Goal: Contribute content: Contribute content

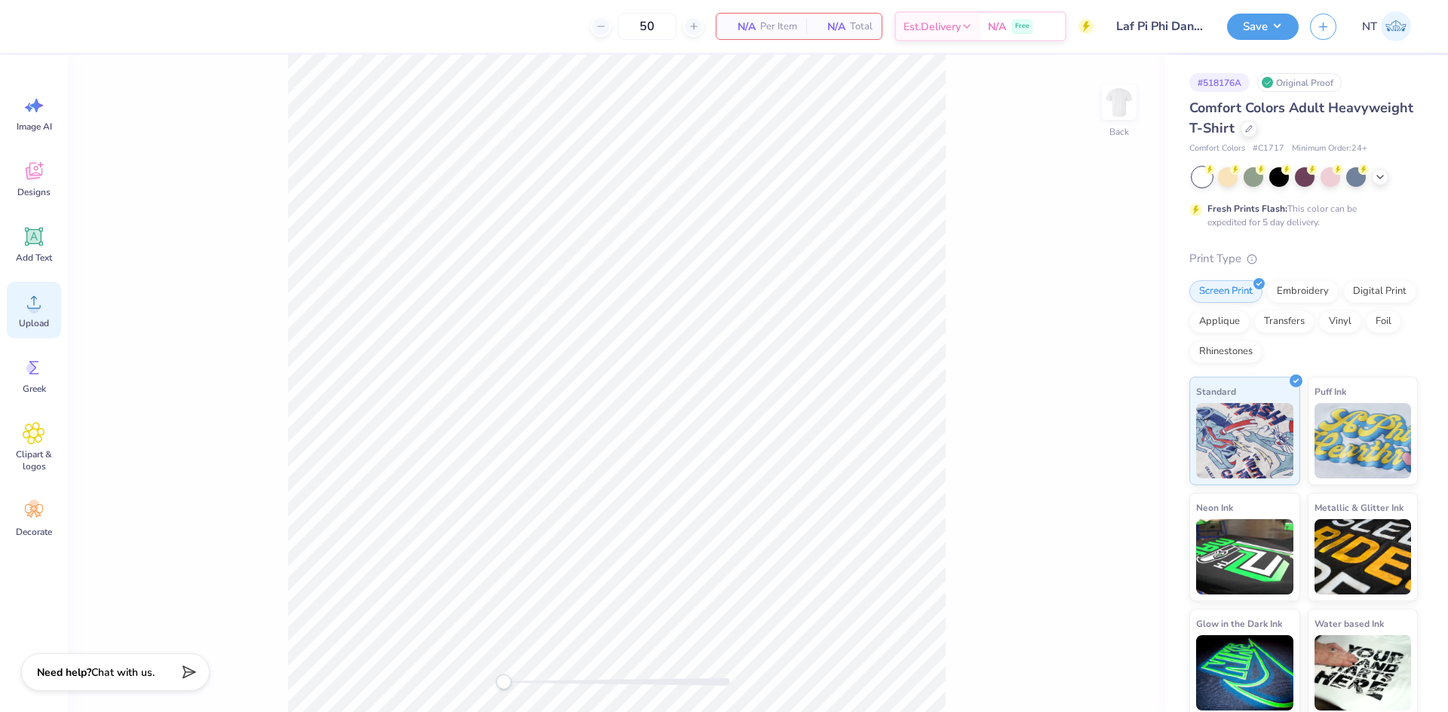
click at [14, 314] on div "Upload" at bounding box center [34, 310] width 54 height 57
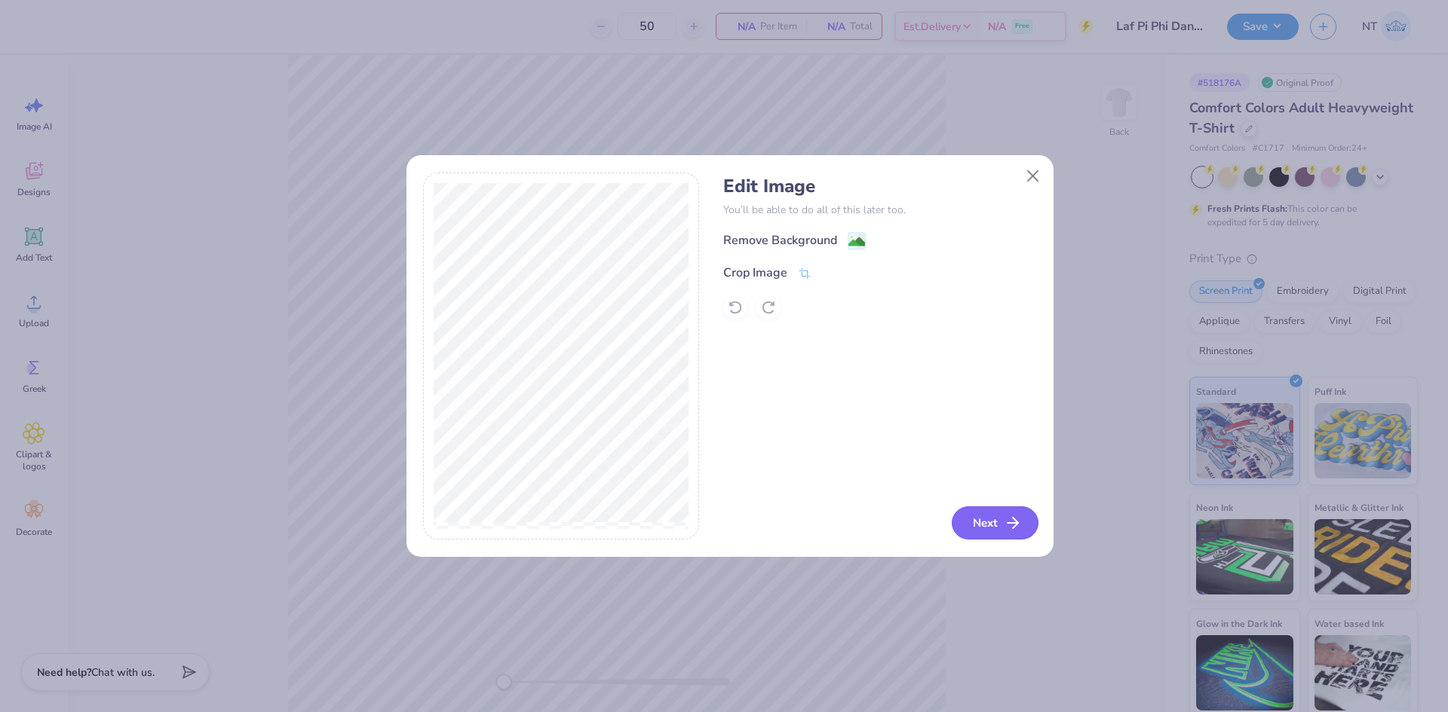
click at [1018, 534] on button "Next" at bounding box center [994, 523] width 87 height 33
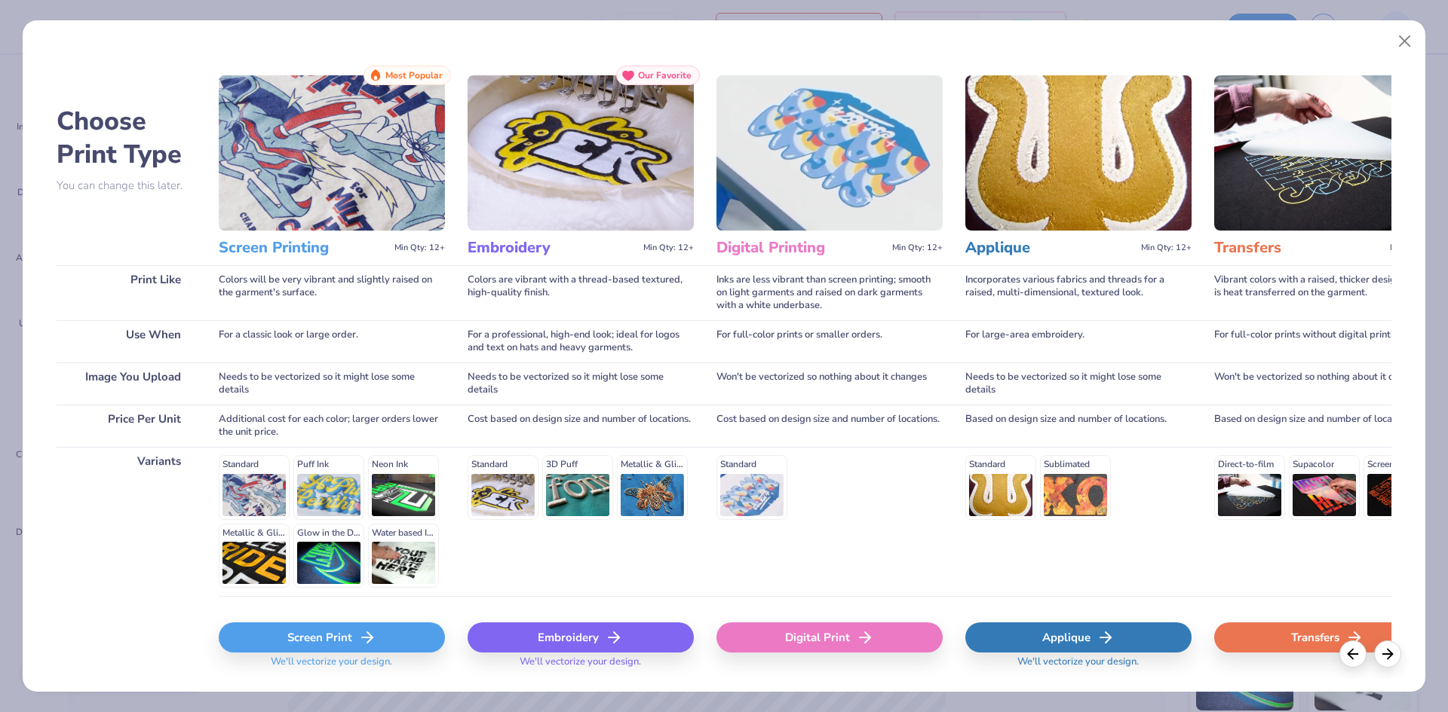
click at [884, 636] on div "Digital Print" at bounding box center [829, 638] width 226 height 30
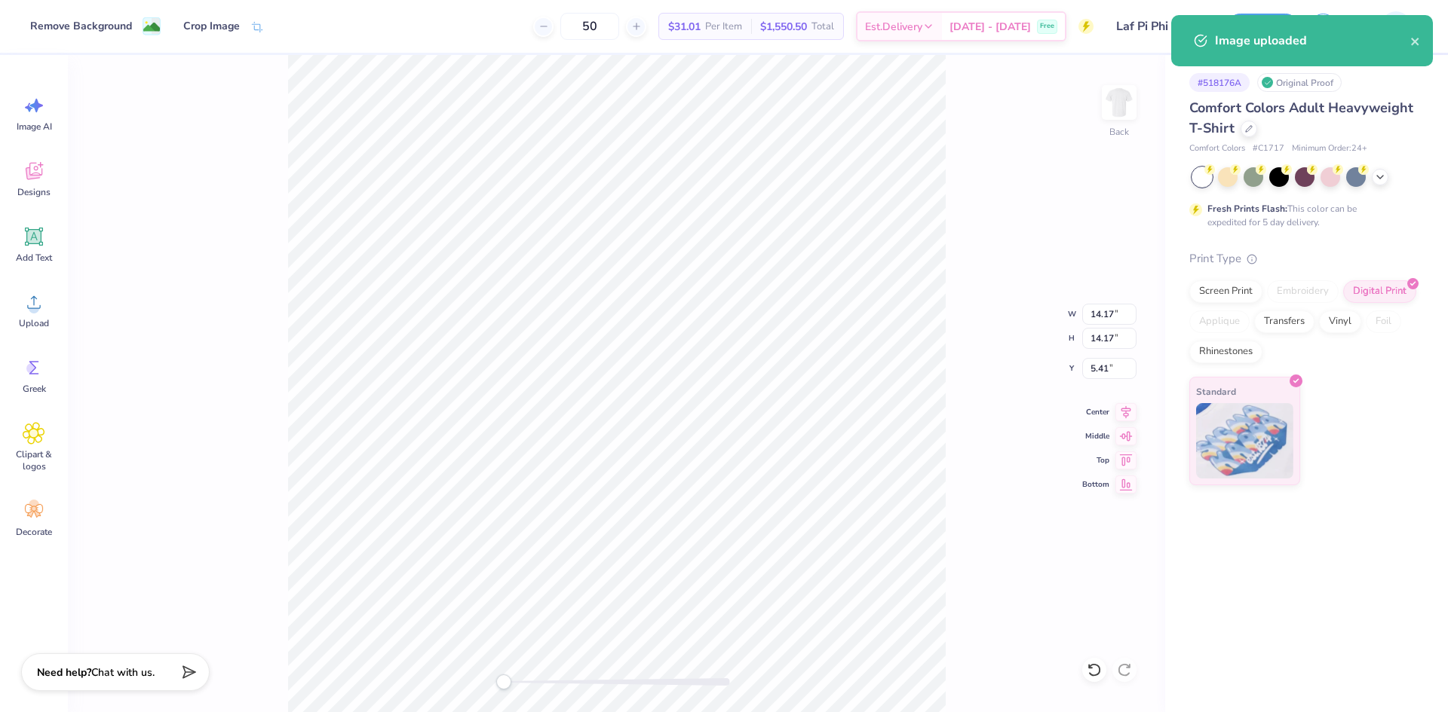
type input "9.81"
type input "9.77"
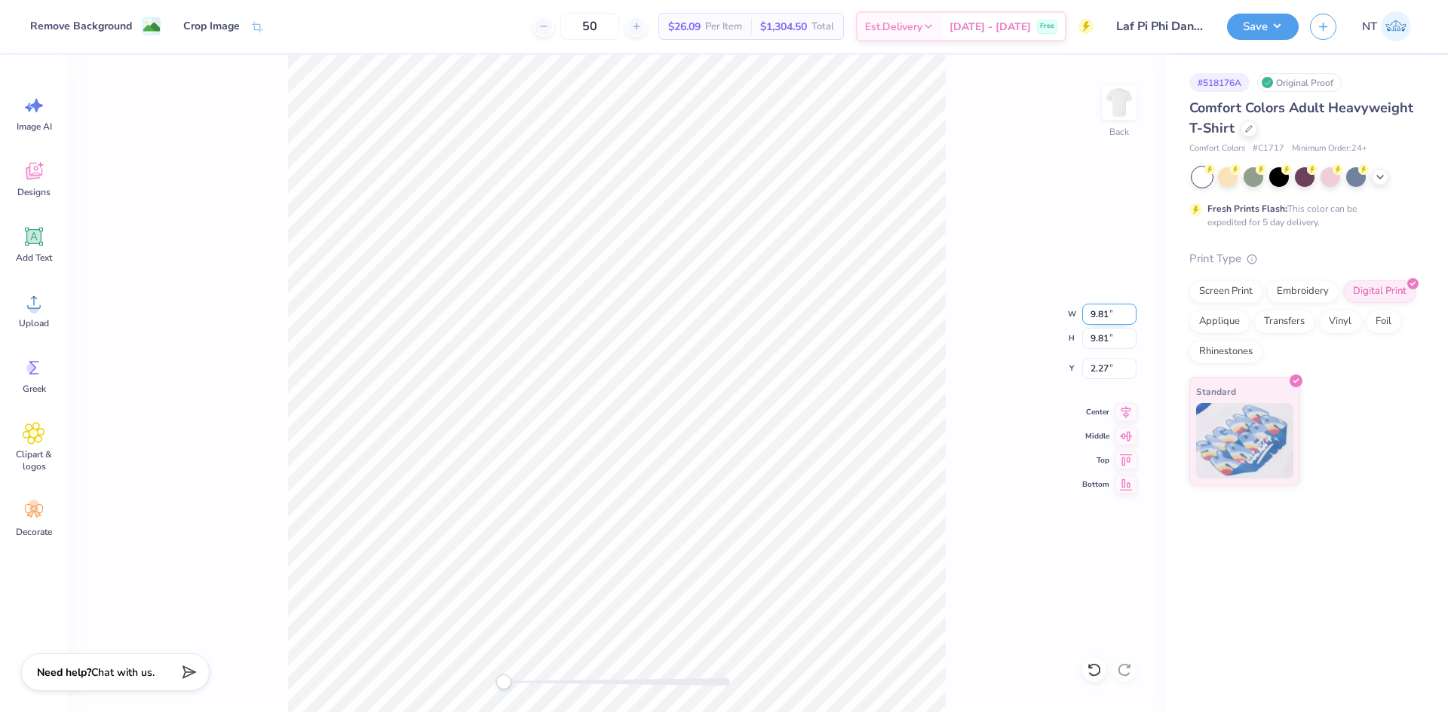
click at [1092, 319] on input "9.81" at bounding box center [1109, 314] width 54 height 21
type input "12.00"
type input "1.17"
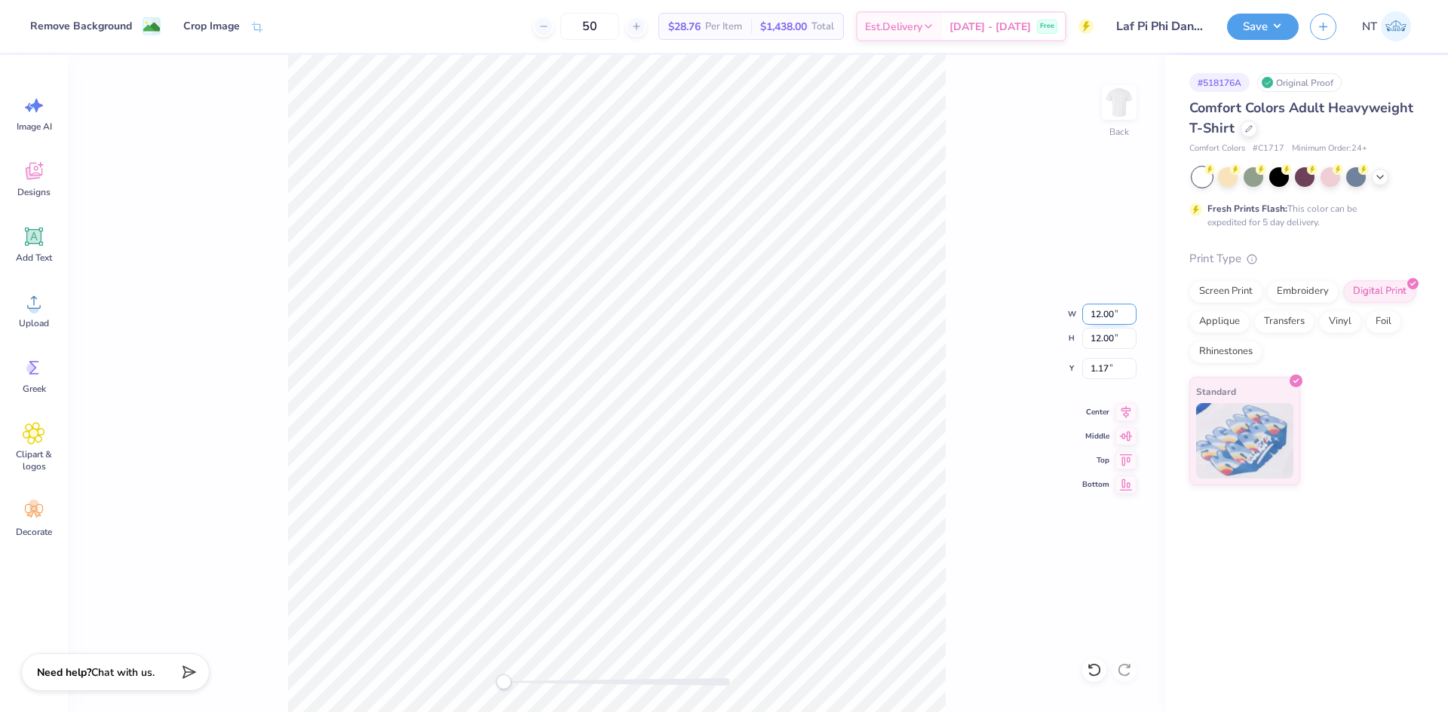
click at [1092, 319] on input "12.00" at bounding box center [1109, 314] width 54 height 21
type input "1"
type input "14.24"
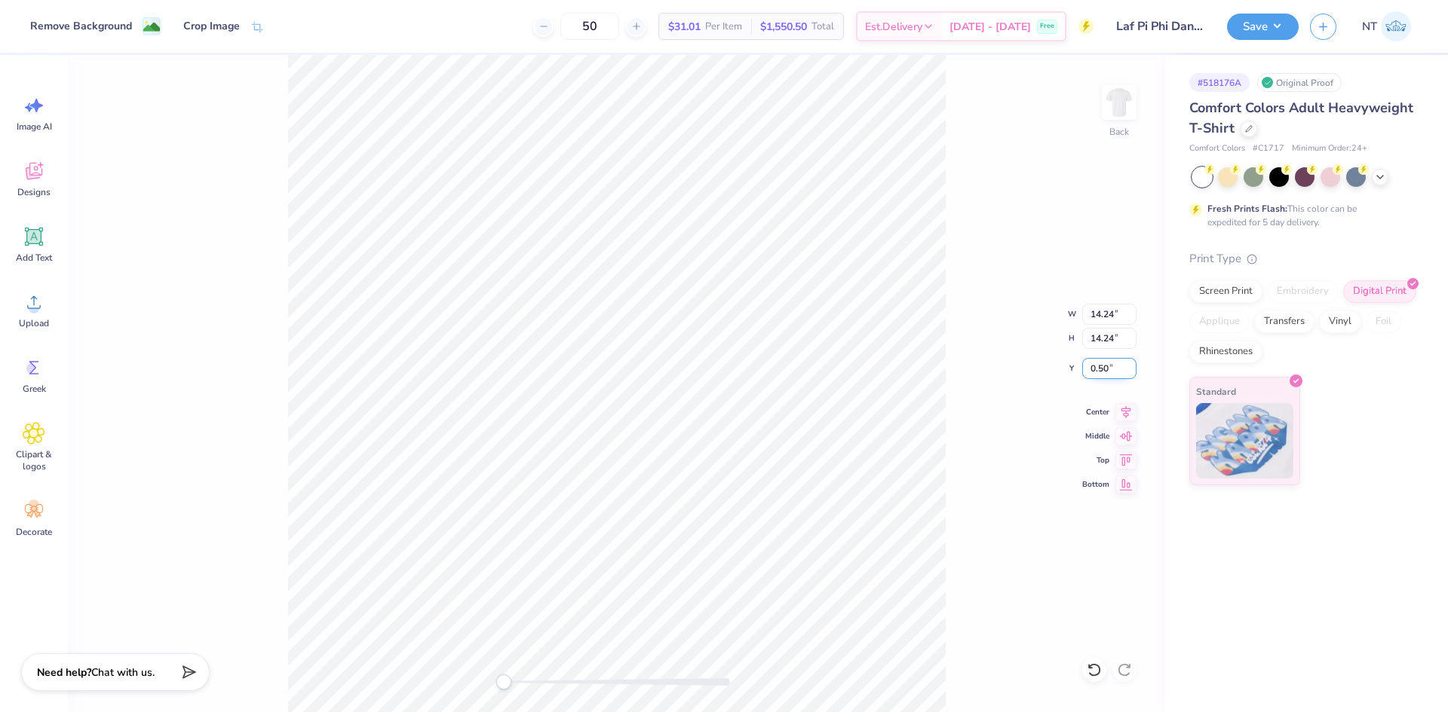
click at [1101, 363] on input "0.50" at bounding box center [1109, 368] width 54 height 21
type input "3"
click at [1105, 317] on input "14.24" at bounding box center [1109, 314] width 54 height 21
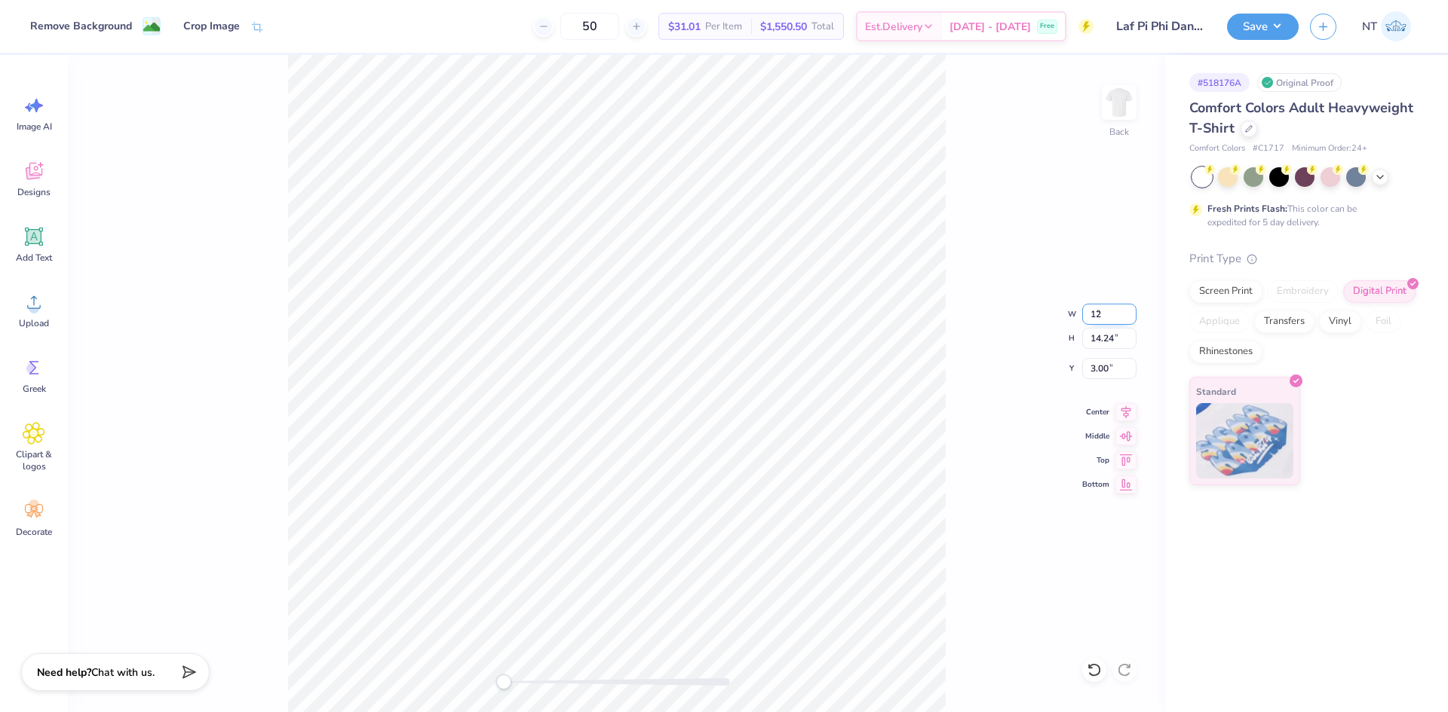
type input "12.00"
click at [1094, 369] on input "4.12" at bounding box center [1109, 368] width 54 height 21
type input "2"
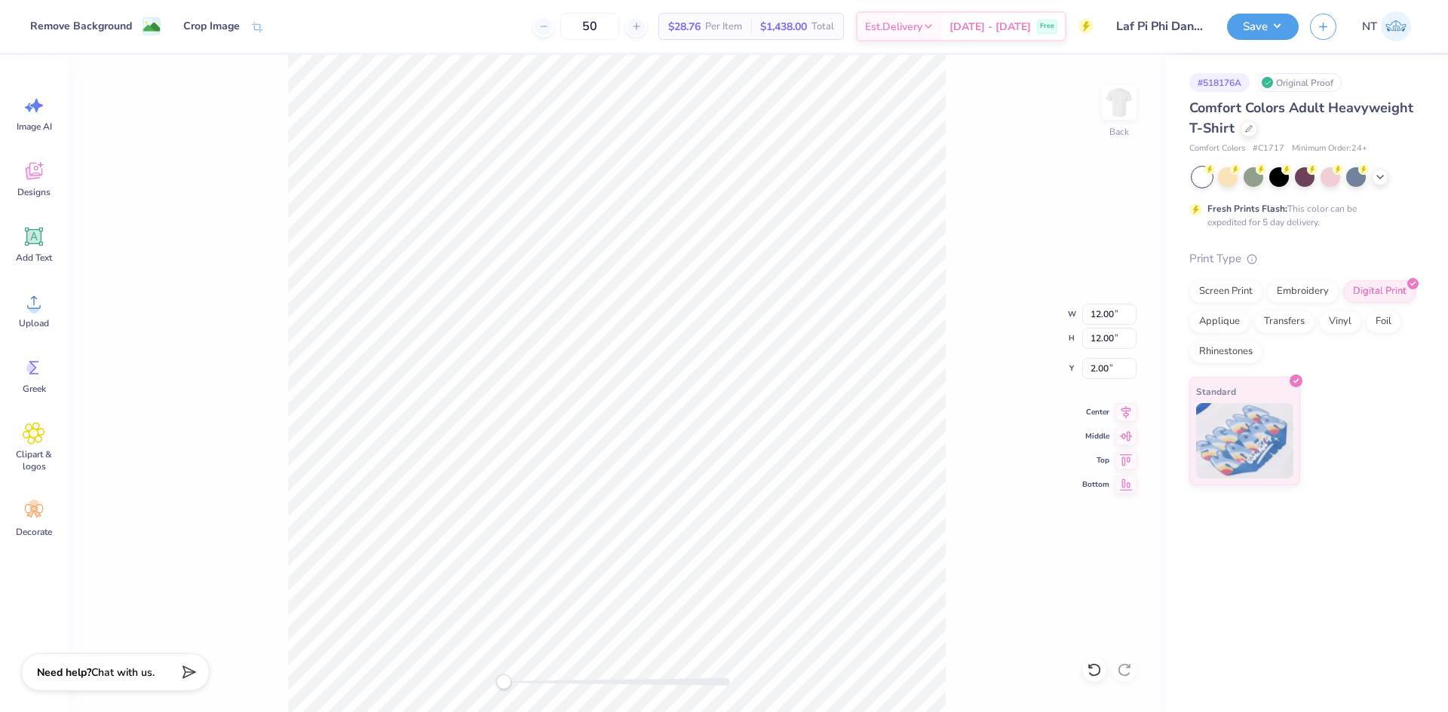
click at [967, 175] on div "Back W 12.00 12.00 " H 12.00 12.00 " Y 2.00 2.00 " Center Middle Top Bottom" at bounding box center [616, 383] width 1097 height 657
click at [1135, 109] on img at bounding box center [1119, 102] width 60 height 60
click at [38, 323] on span "Upload" at bounding box center [34, 323] width 30 height 12
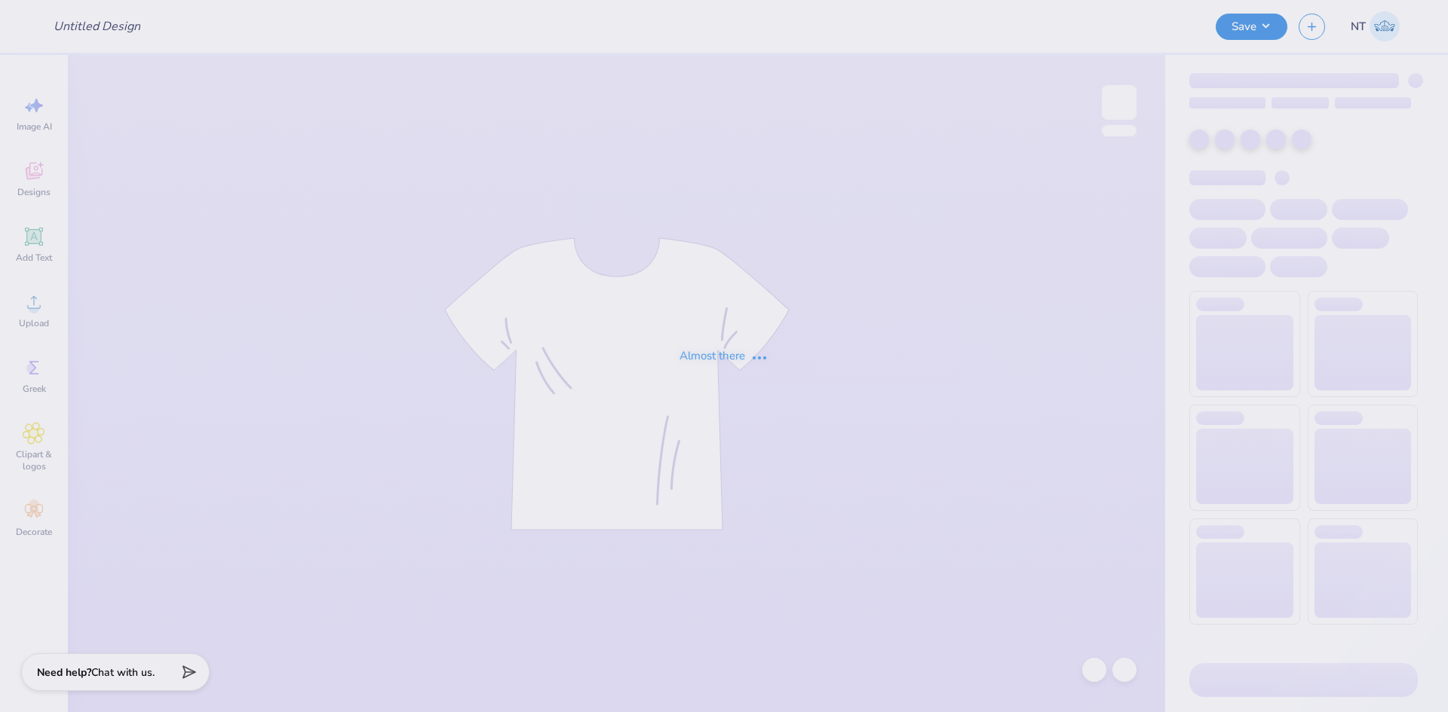
type input "Laf Pi Phi Dance Philo"
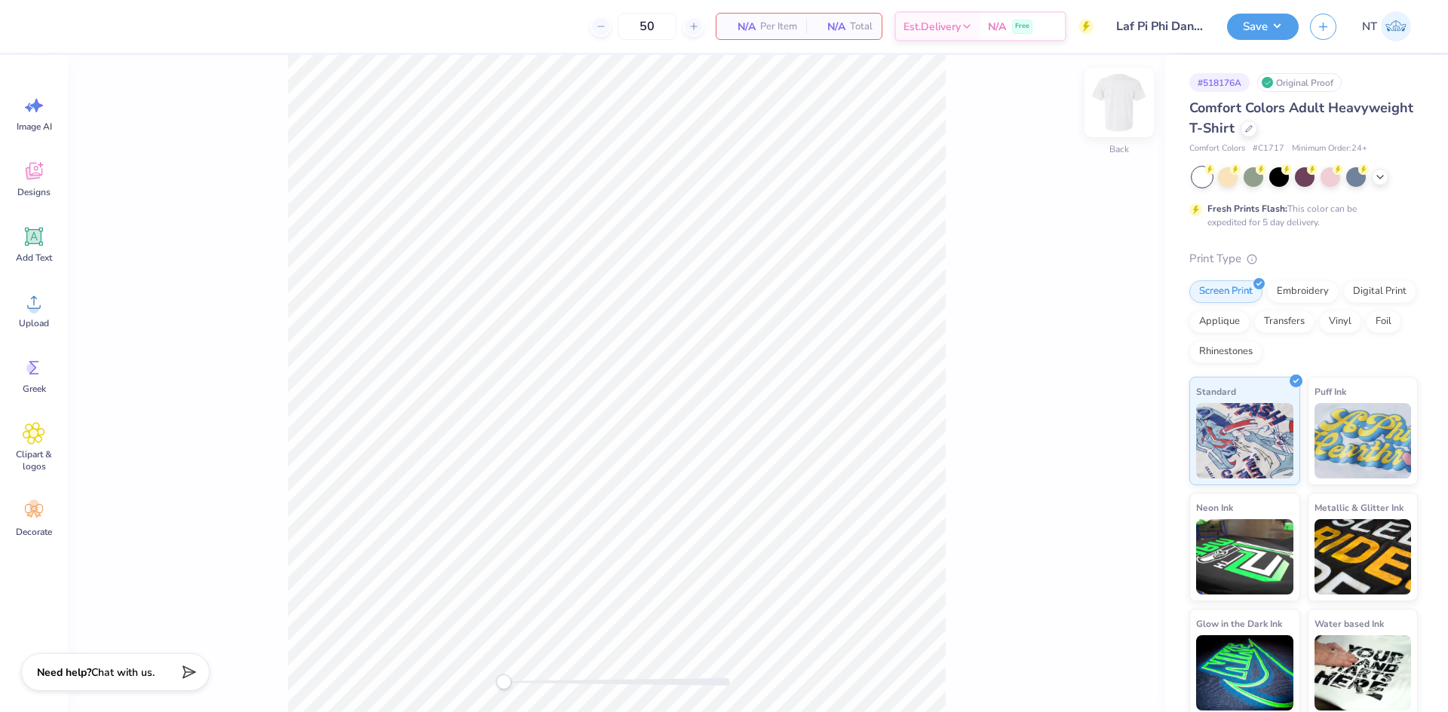
click at [1124, 104] on img at bounding box center [1119, 102] width 60 height 60
click at [50, 308] on div "Upload" at bounding box center [34, 310] width 54 height 57
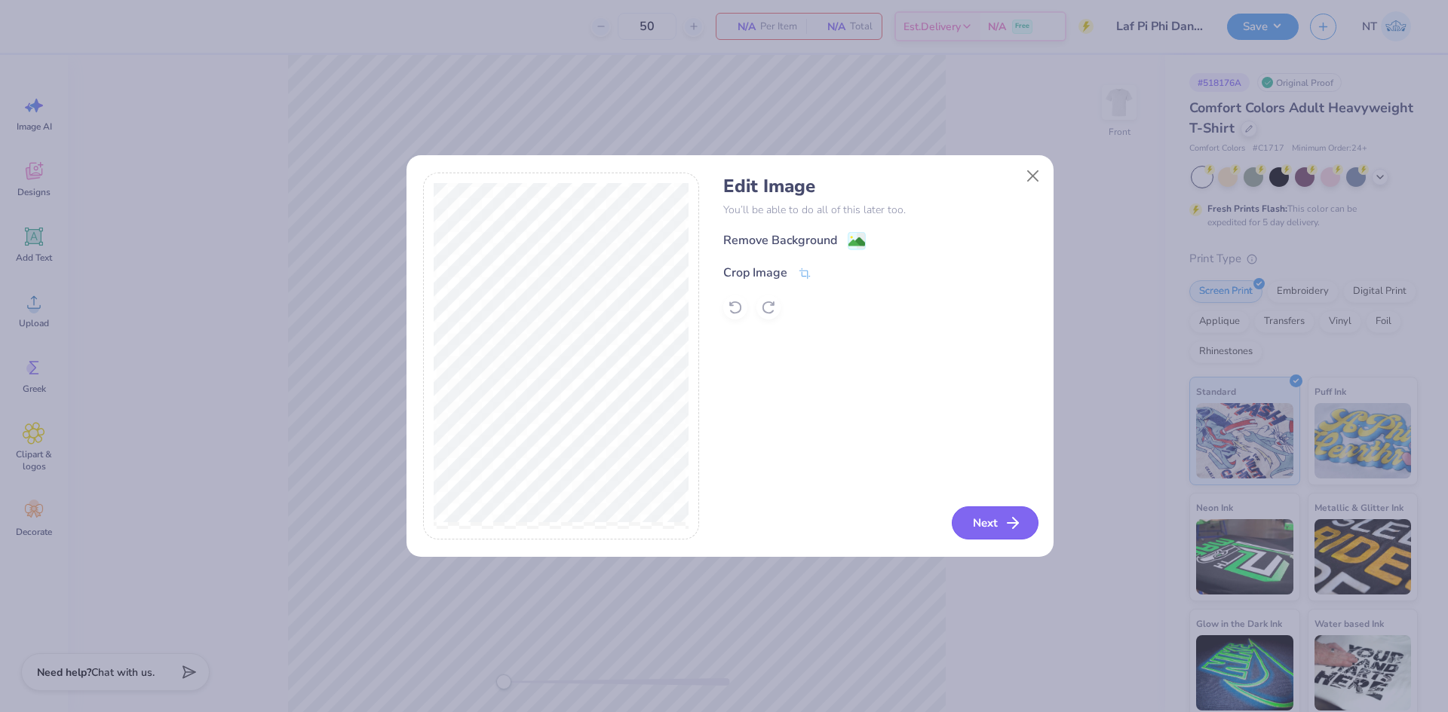
click at [1006, 538] on button "Next" at bounding box center [994, 523] width 87 height 33
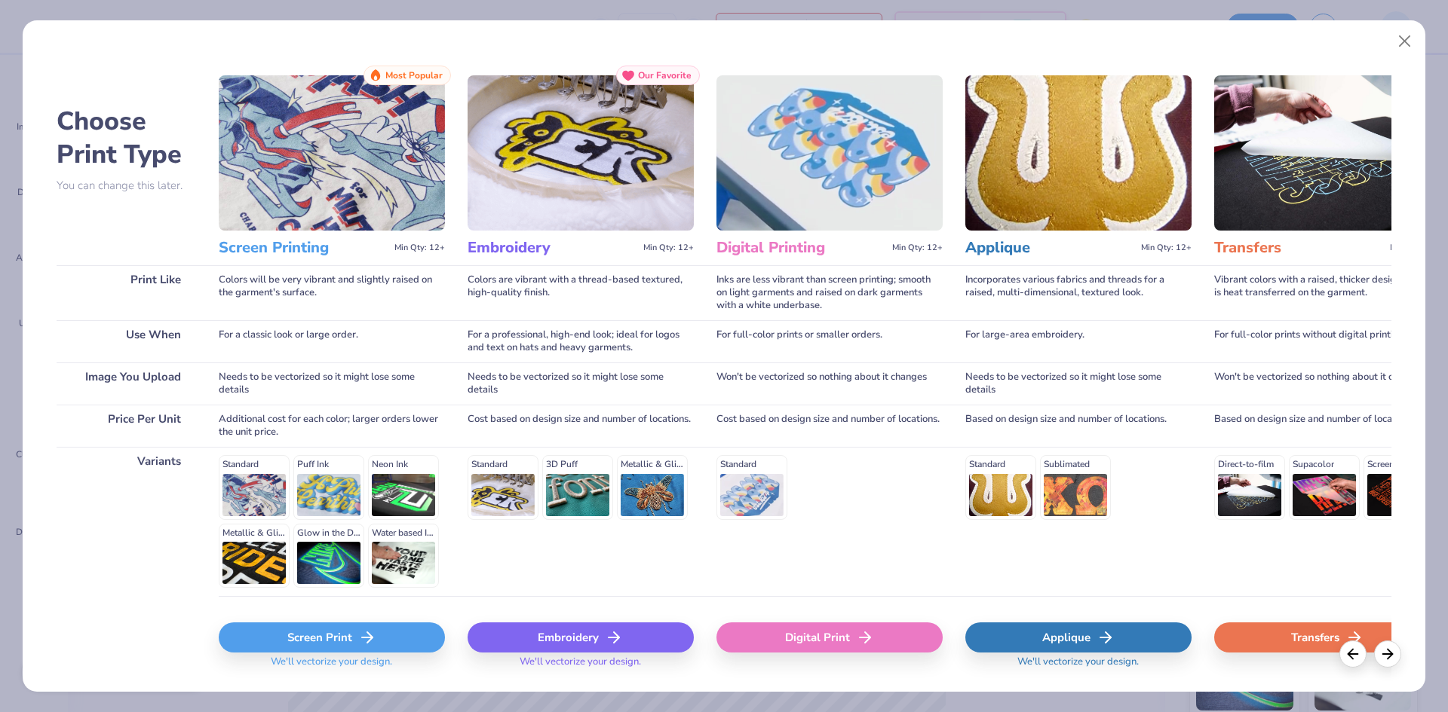
click at [890, 648] on div "Digital Print" at bounding box center [829, 638] width 226 height 30
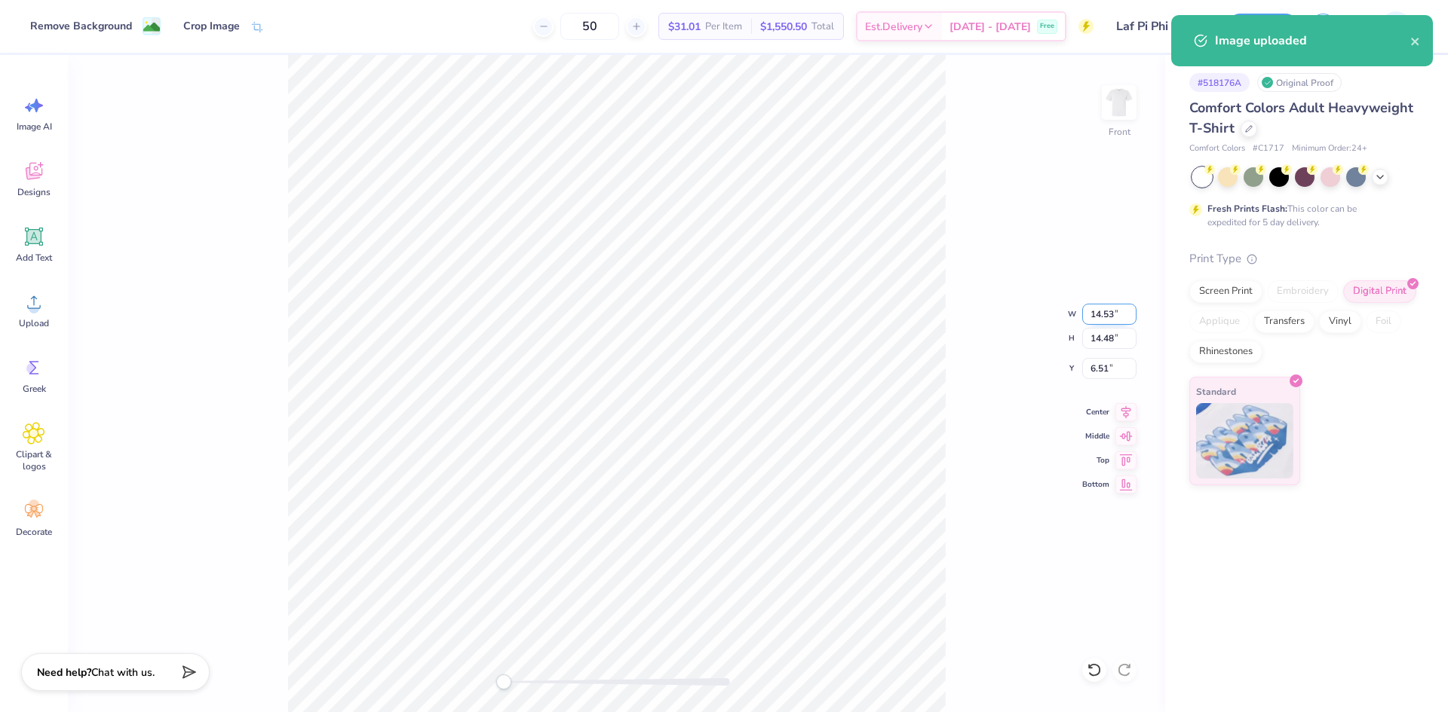
click at [1094, 314] on input "14.53" at bounding box center [1109, 314] width 54 height 21
type input "12.00"
type input "11.96"
click at [1099, 375] on input "7.77" at bounding box center [1109, 368] width 54 height 21
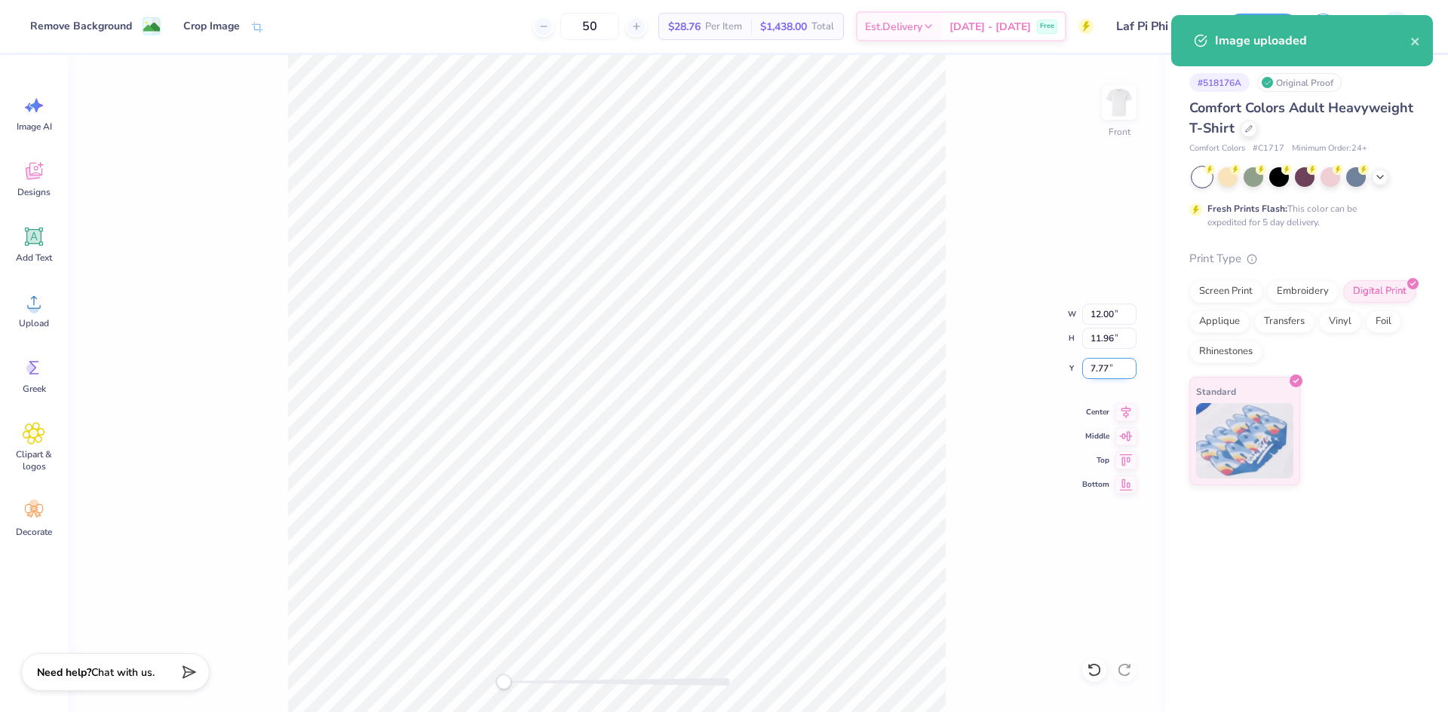
click at [1099, 375] on input "7.77" at bounding box center [1109, 368] width 54 height 21
type input "3"
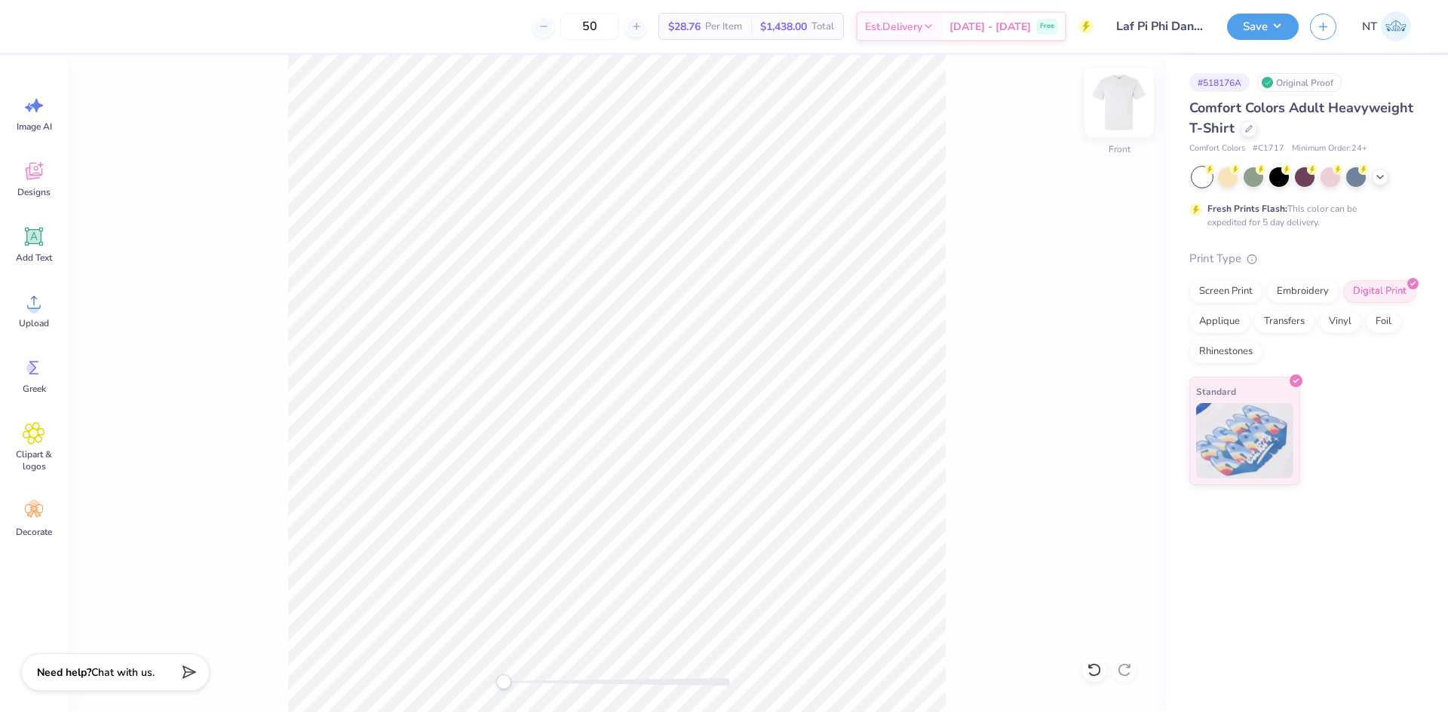
click at [1121, 102] on img at bounding box center [1119, 102] width 60 height 60
click at [14, 316] on div "Upload" at bounding box center [34, 310] width 54 height 57
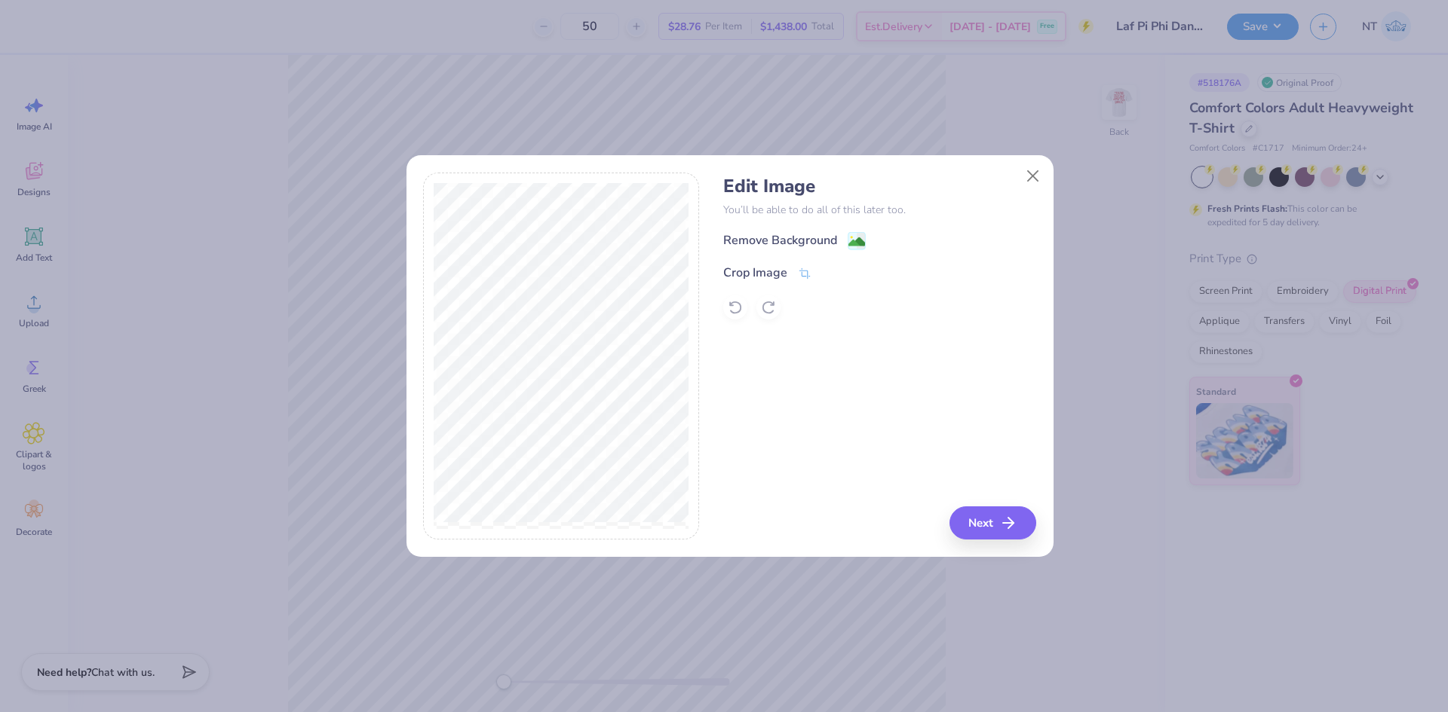
click at [995, 541] on div "Edit Image You’ll be able to do all of this later too. Remove Background Crop I…" at bounding box center [729, 365] width 647 height 384
click at [1008, 514] on icon "button" at bounding box center [1012, 523] width 18 height 18
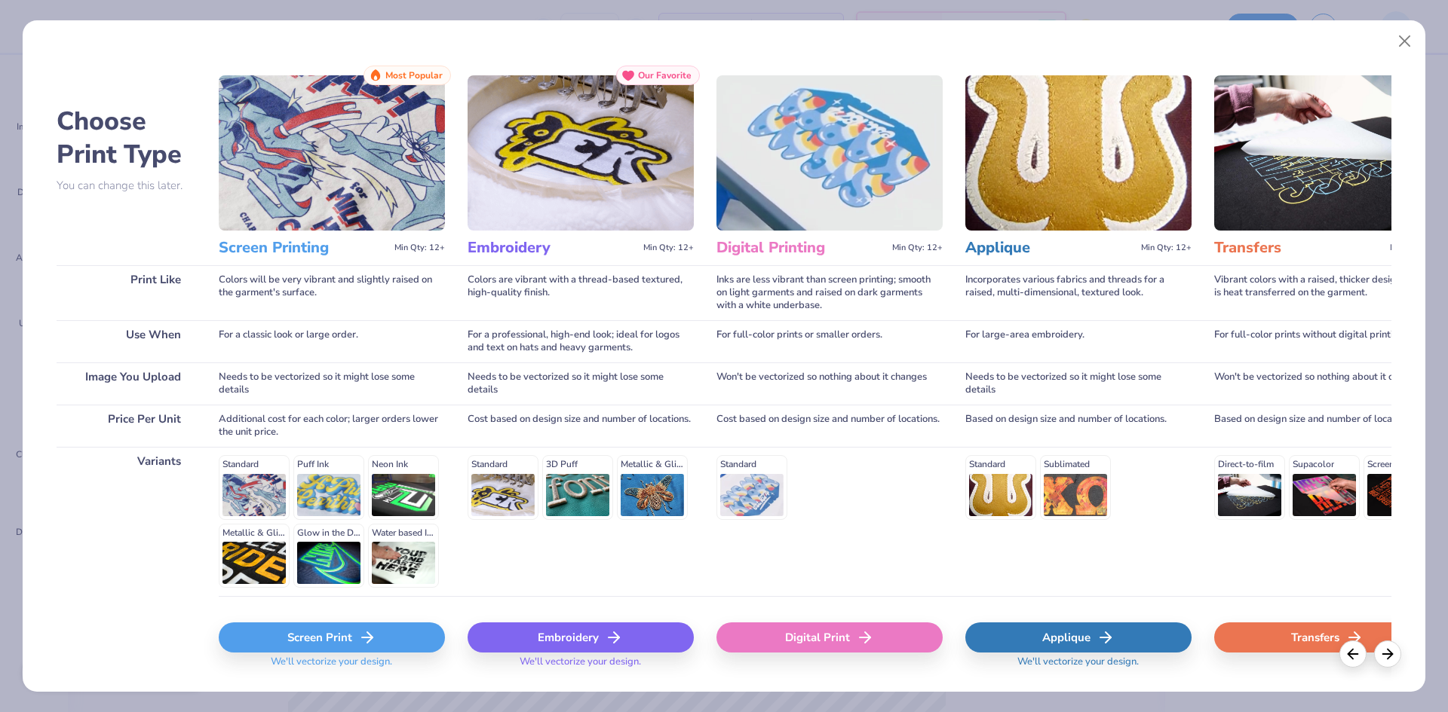
click at [861, 650] on div "Digital Print" at bounding box center [829, 638] width 226 height 30
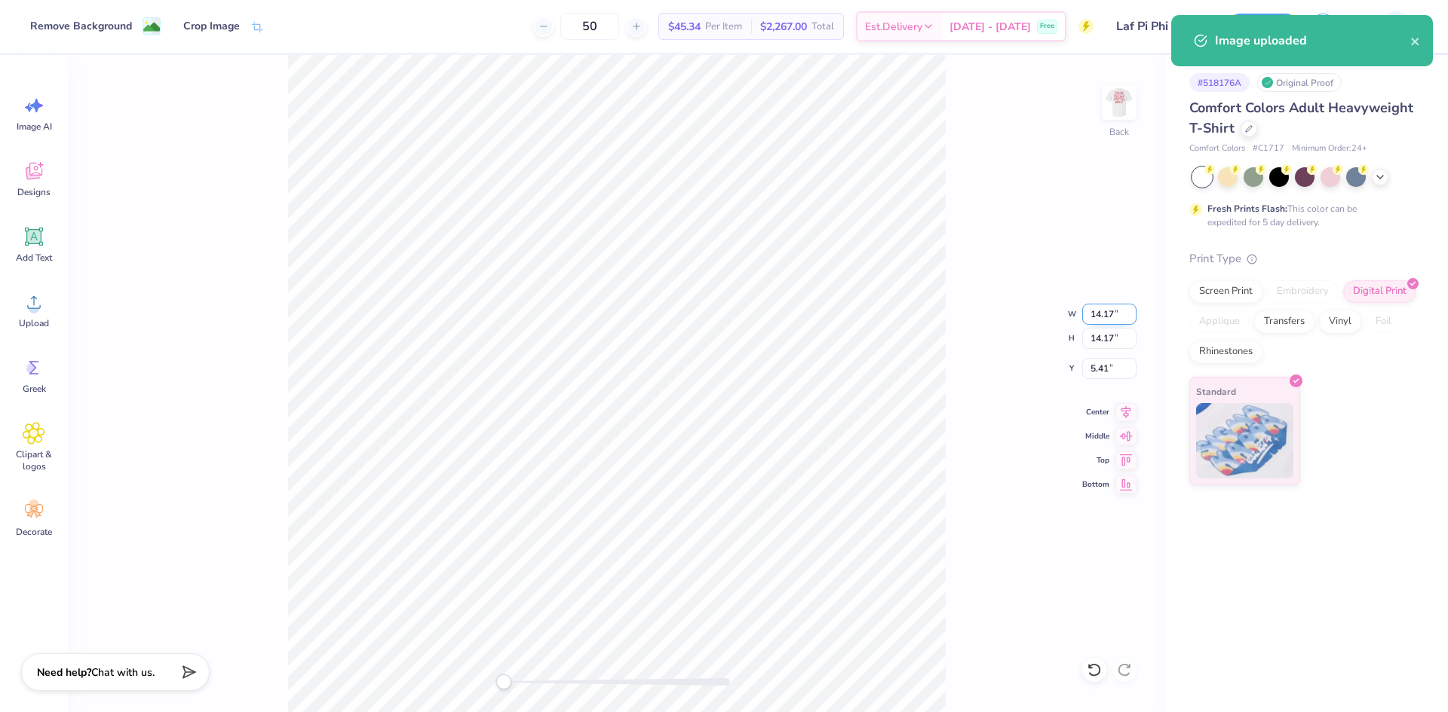
click at [1110, 319] on input "14.17" at bounding box center [1109, 314] width 54 height 21
type input "12.00"
click at [1093, 376] on input "6.50" at bounding box center [1109, 368] width 54 height 21
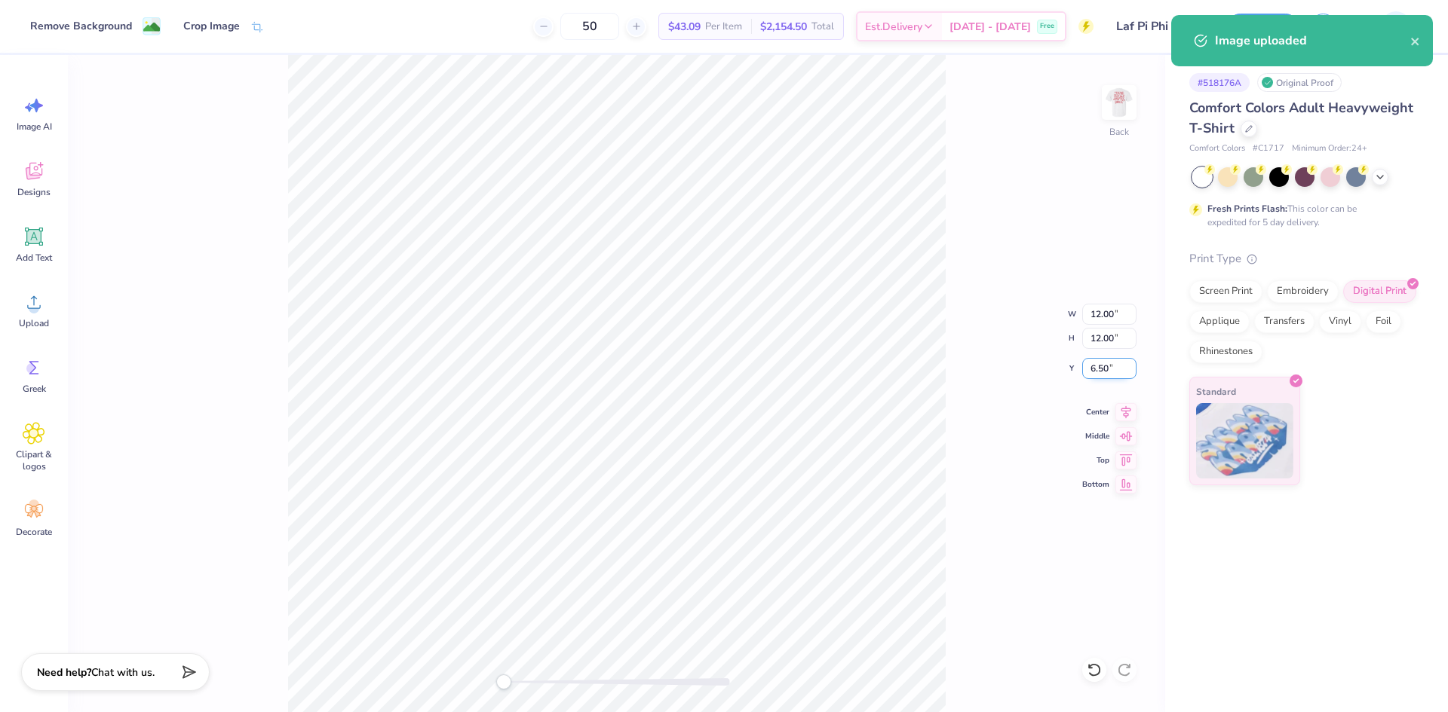
click at [1093, 376] on input "6.50" at bounding box center [1109, 368] width 54 height 21
type input "2"
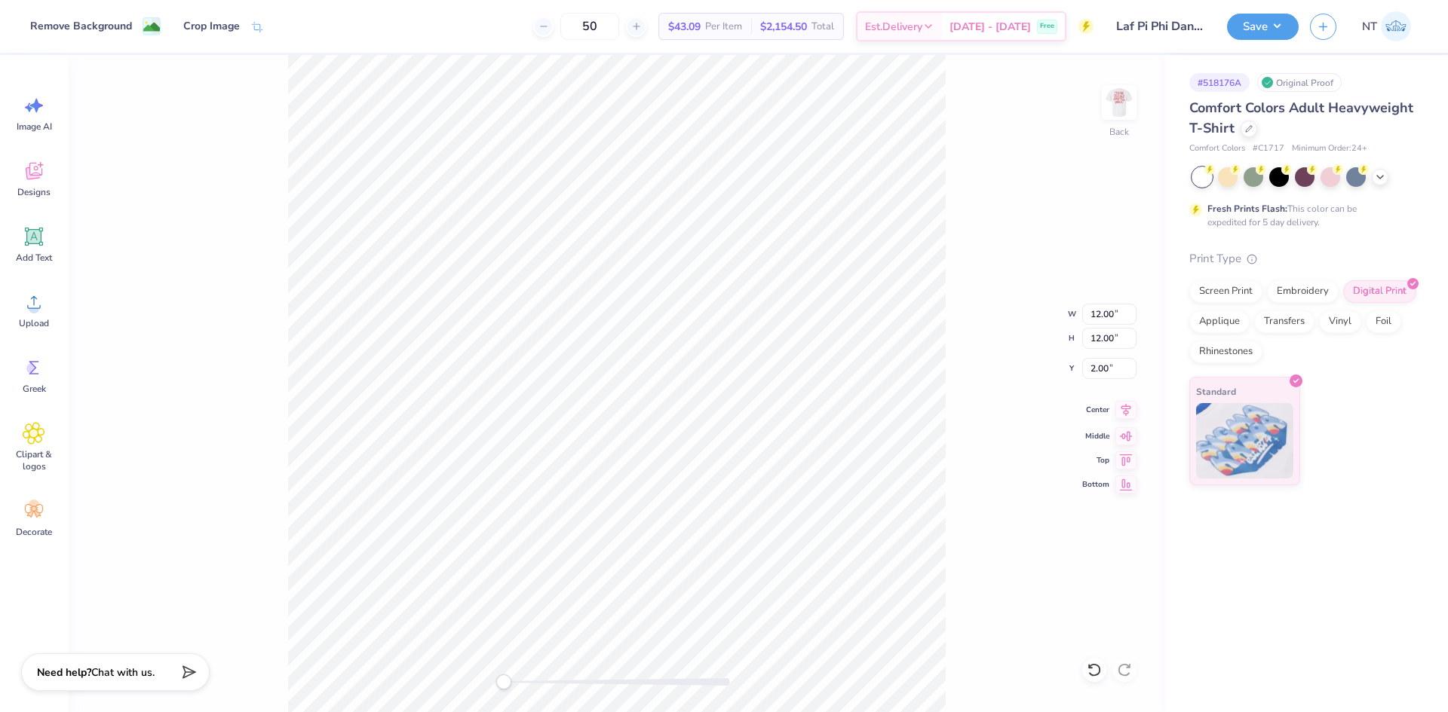
click at [1127, 417] on icon at bounding box center [1125, 410] width 21 height 18
drag, startPoint x: 1043, startPoint y: 424, endPoint x: 981, endPoint y: 403, distance: 65.1
click at [1042, 424] on div "Back W 12.00 12.00 " H 12.00 12.00 " Y 2.00 2.00 " Center Middle Top Bottom" at bounding box center [616, 383] width 1097 height 657
click at [1107, 106] on img at bounding box center [1119, 102] width 60 height 60
click at [1112, 103] on img at bounding box center [1119, 102] width 60 height 60
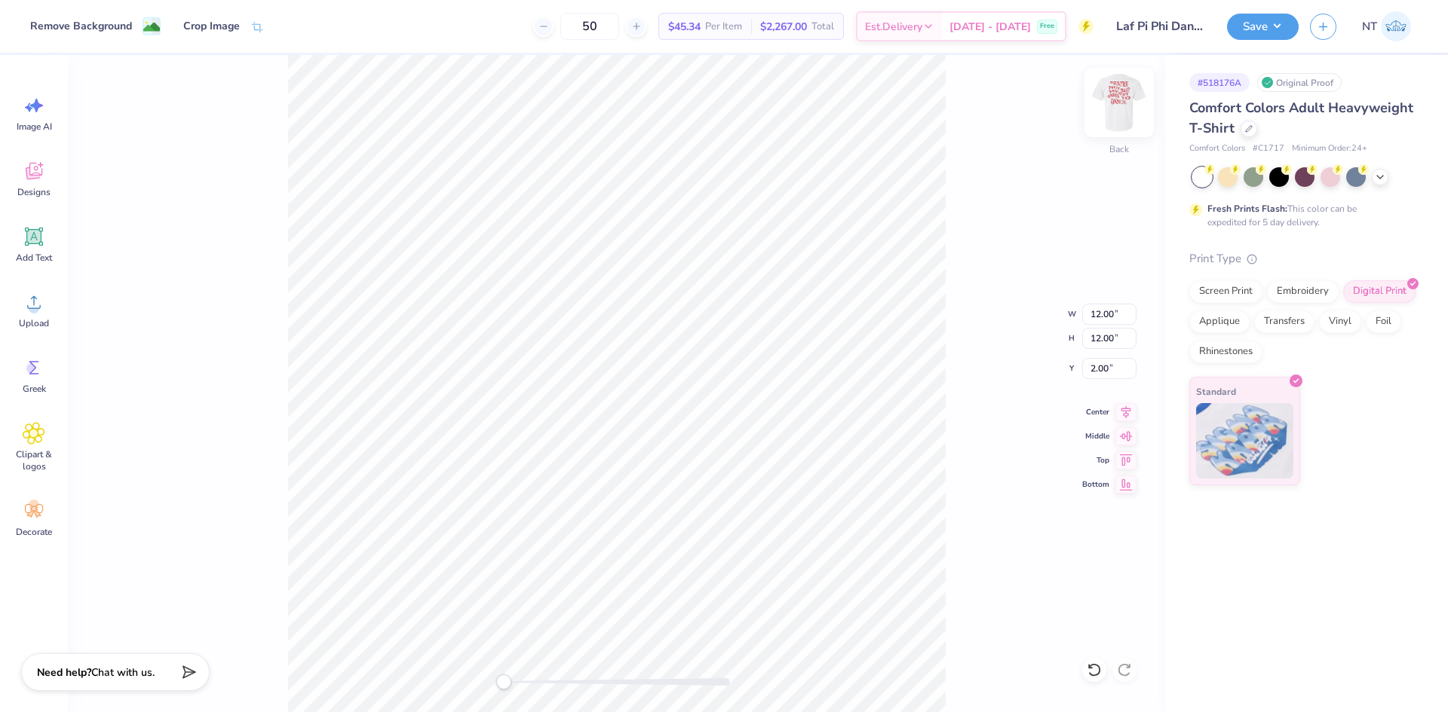
click at [1127, 92] on img at bounding box center [1119, 102] width 60 height 60
type input "12.20"
type input "4.37"
click at [1113, 126] on div "Front" at bounding box center [1118, 112] width 35 height 54
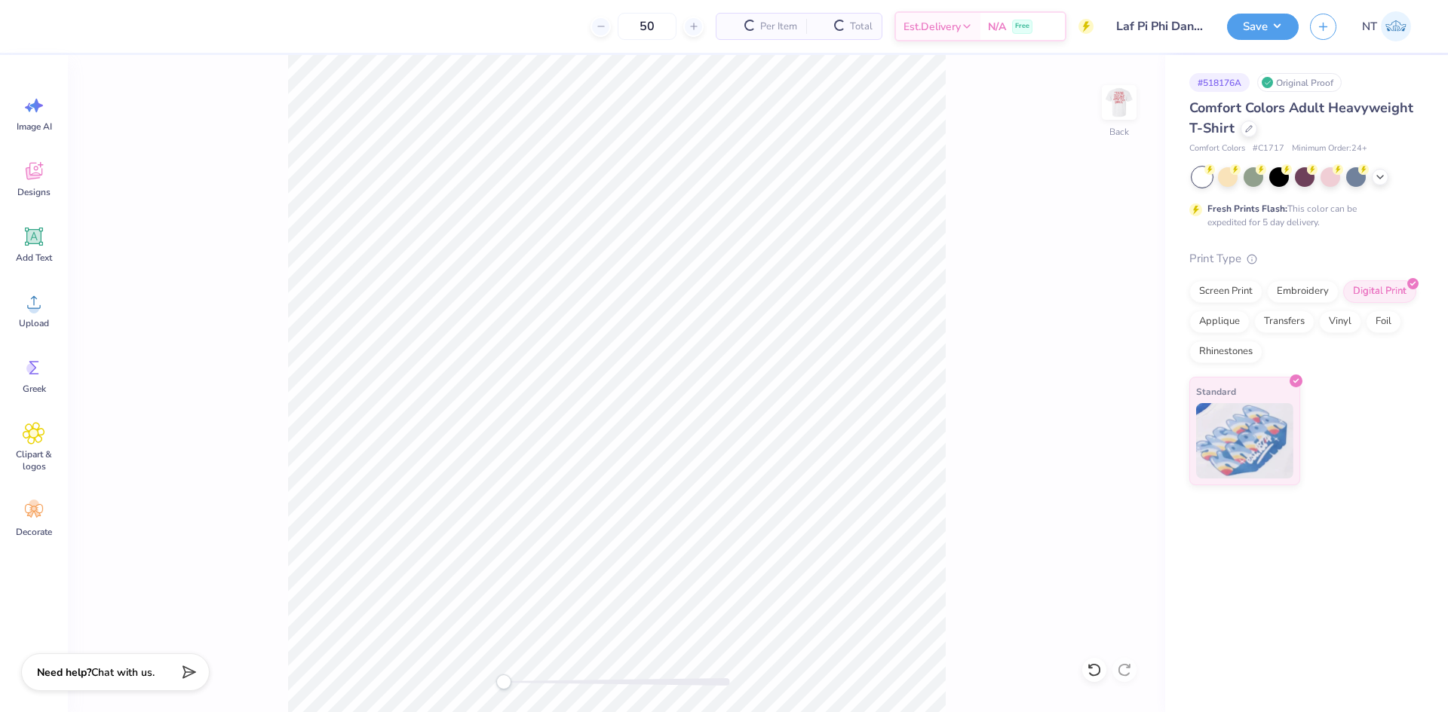
drag, startPoint x: 1029, startPoint y: 274, endPoint x: 987, endPoint y: 290, distance: 45.4
click at [1028, 274] on div "Back" at bounding box center [616, 383] width 1097 height 657
click at [28, 310] on icon at bounding box center [34, 302] width 23 height 23
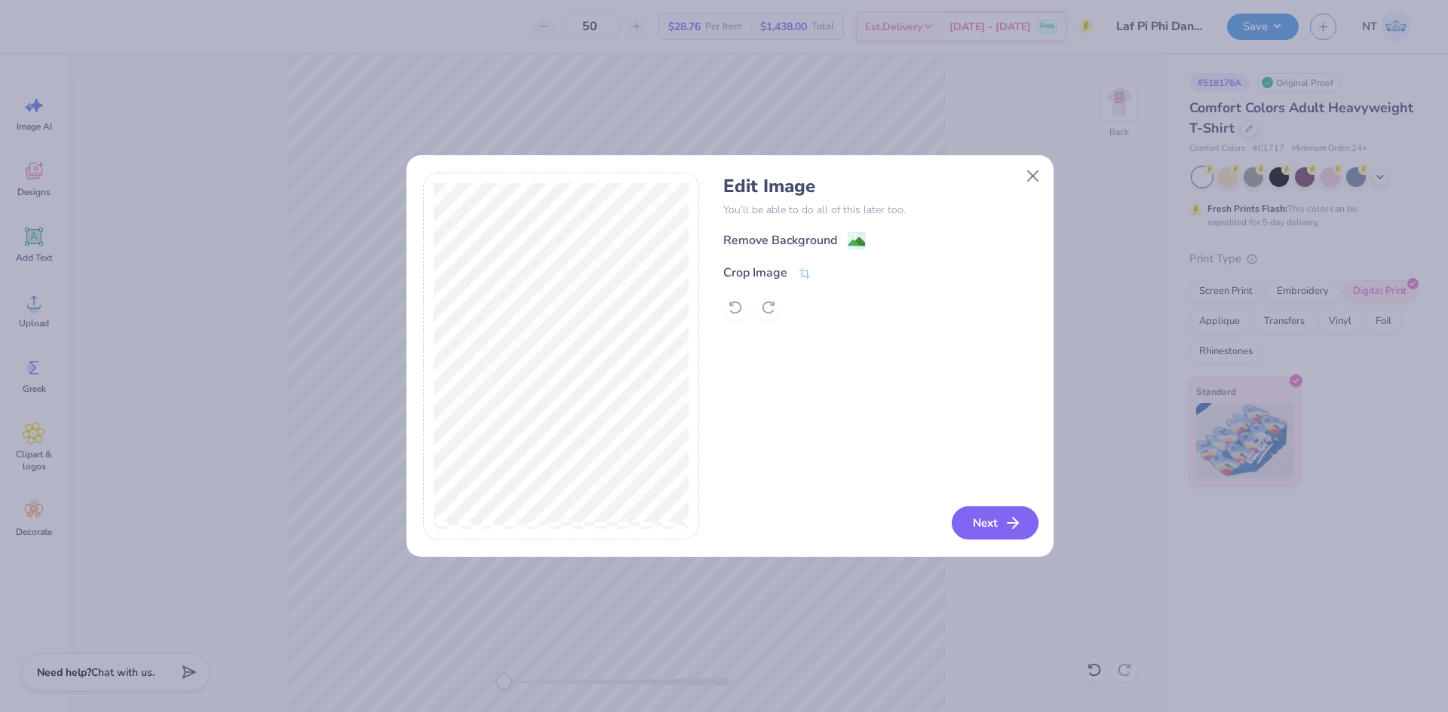
click at [1003, 518] on button "Next" at bounding box center [994, 523] width 87 height 33
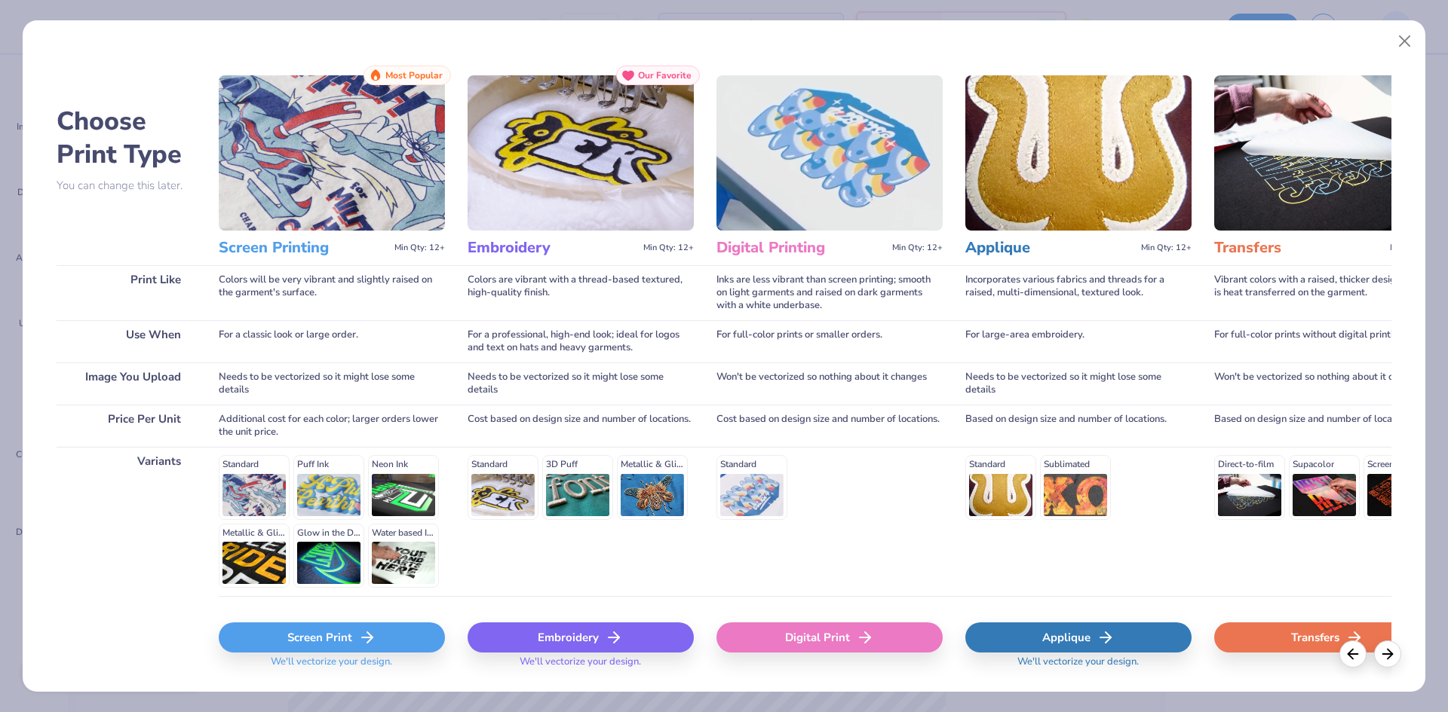
click at [834, 614] on div "Digital Print" at bounding box center [829, 641] width 226 height 90
click at [832, 627] on div "Digital Print" at bounding box center [829, 638] width 226 height 30
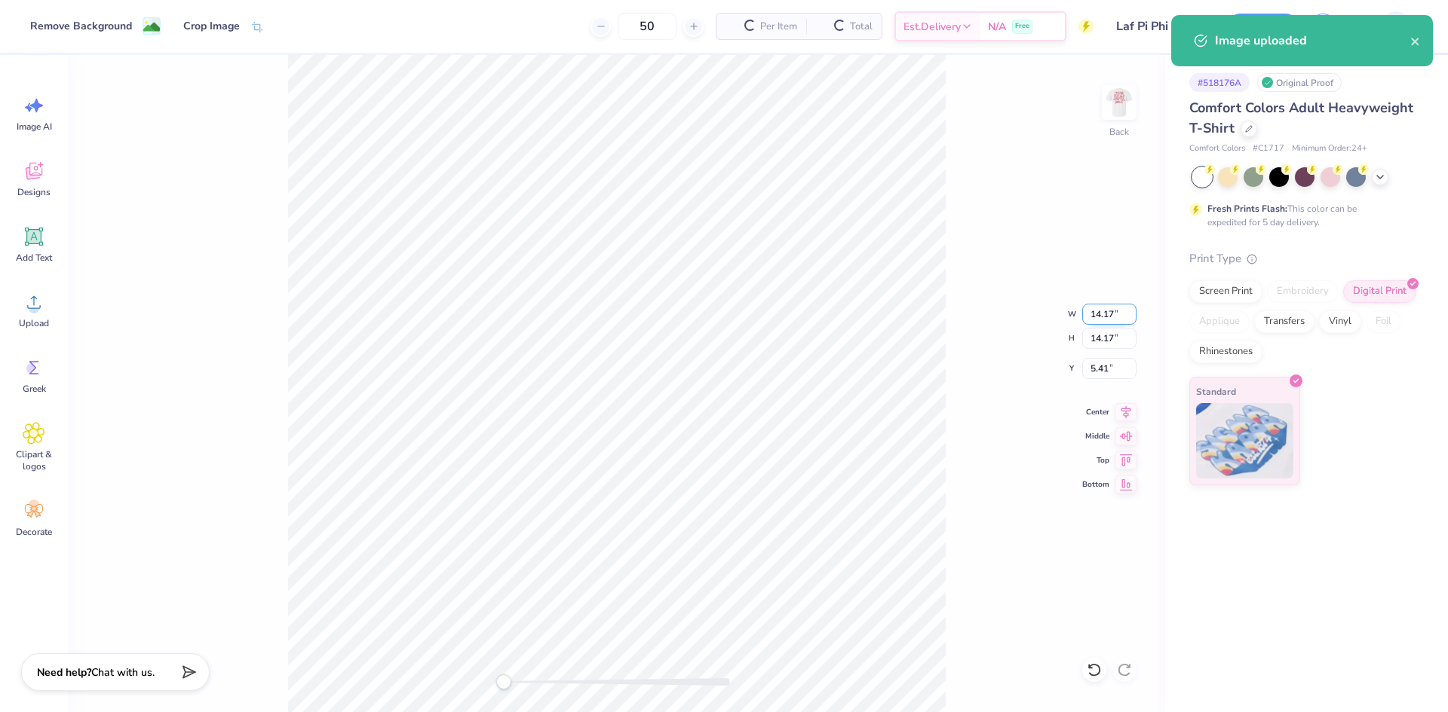
click at [1097, 316] on input "14.17" at bounding box center [1109, 314] width 54 height 21
type input "2"
type input "12.00"
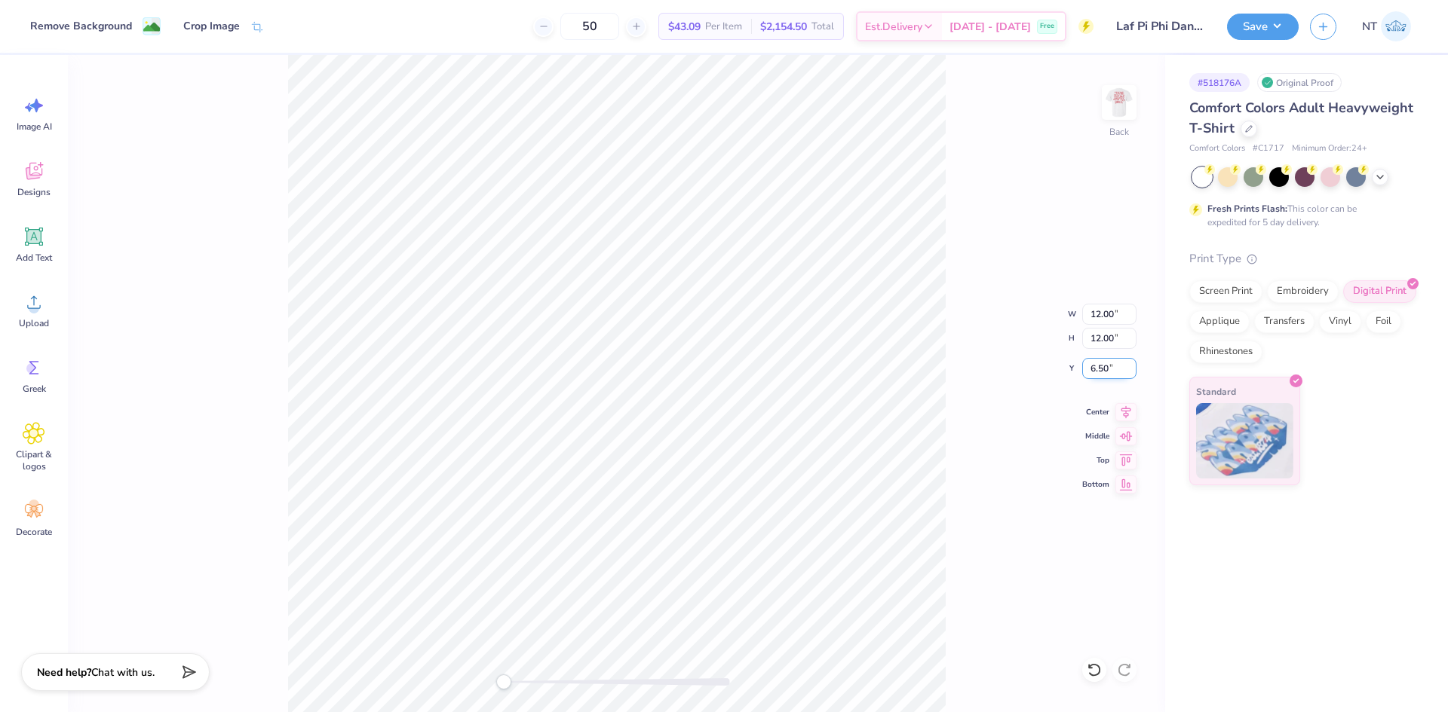
click at [1109, 368] on input "6.50" at bounding box center [1109, 368] width 54 height 21
click at [1099, 366] on input "6.50" at bounding box center [1109, 368] width 54 height 21
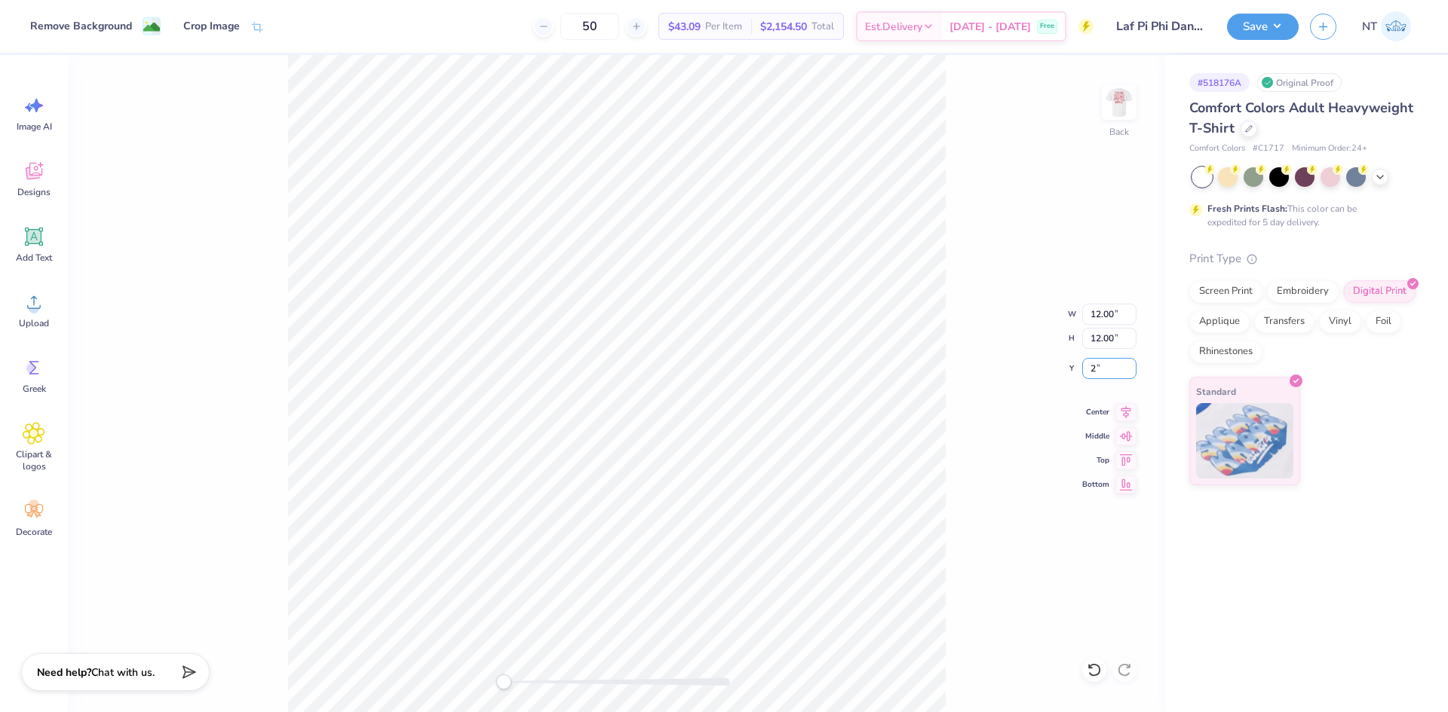
type input "2"
click at [1124, 92] on img at bounding box center [1119, 102] width 60 height 60
click at [1130, 121] on img at bounding box center [1119, 102] width 60 height 60
type input "11.80"
type input "11.76"
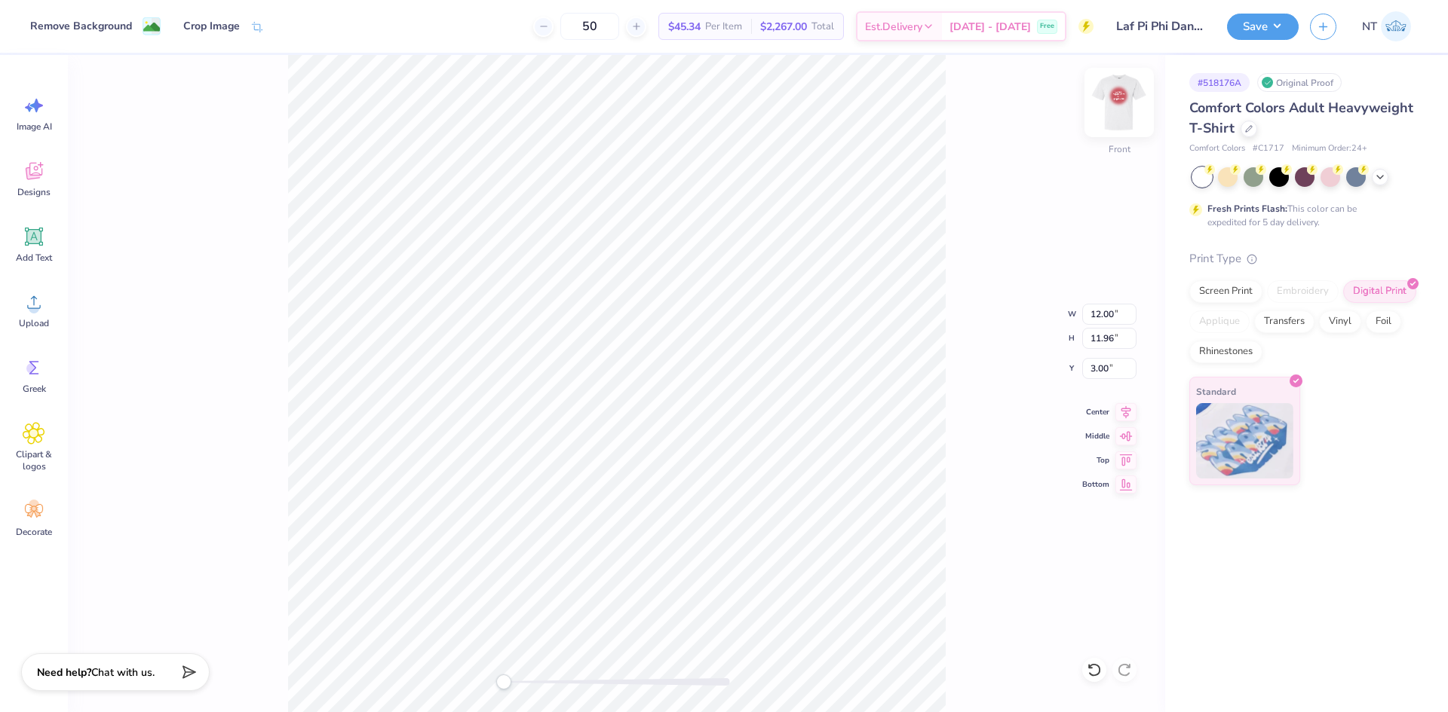
type input "0.65"
click at [951, 582] on div "Back W 11.80 H 11.76 Y 0.65 Center Middle Top Bottom" at bounding box center [616, 383] width 1097 height 657
click at [1285, 28] on button "Save" at bounding box center [1263, 24] width 72 height 26
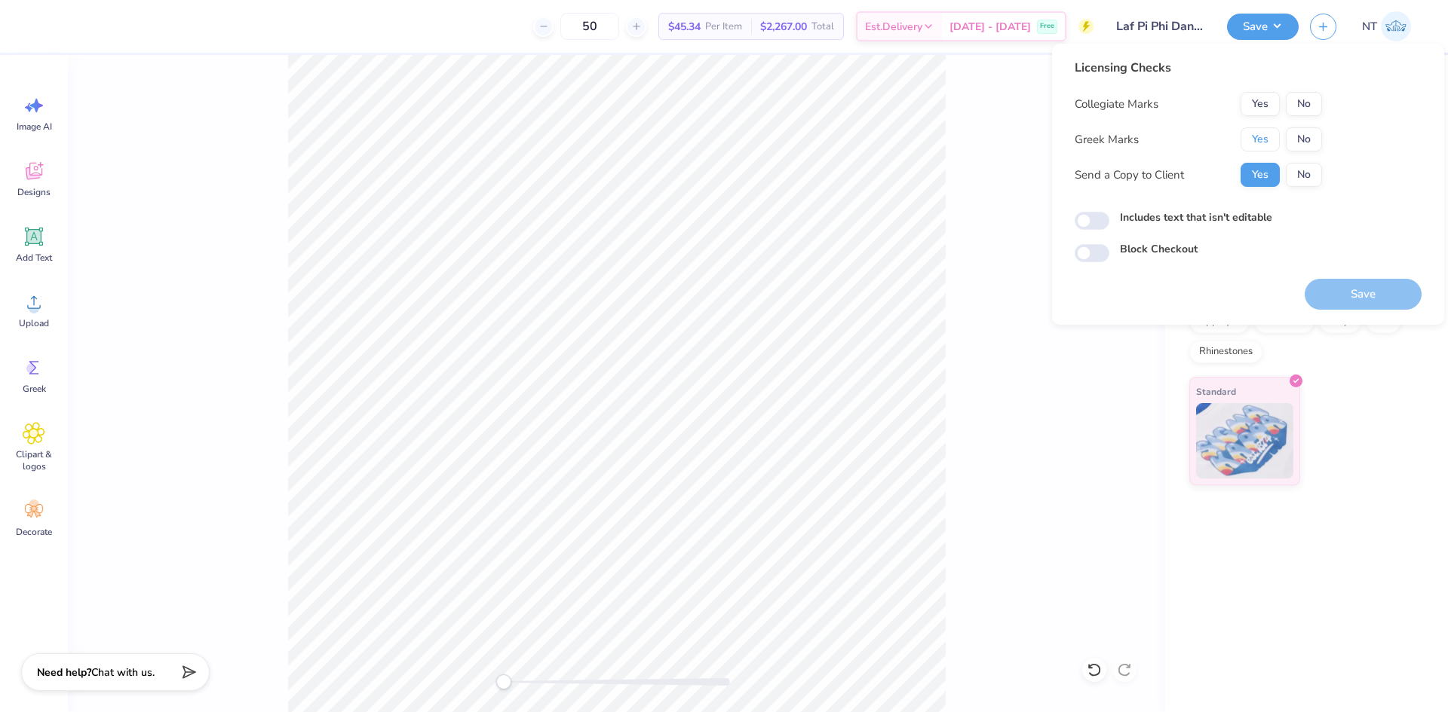
click at [1264, 139] on button "Yes" at bounding box center [1259, 139] width 39 height 24
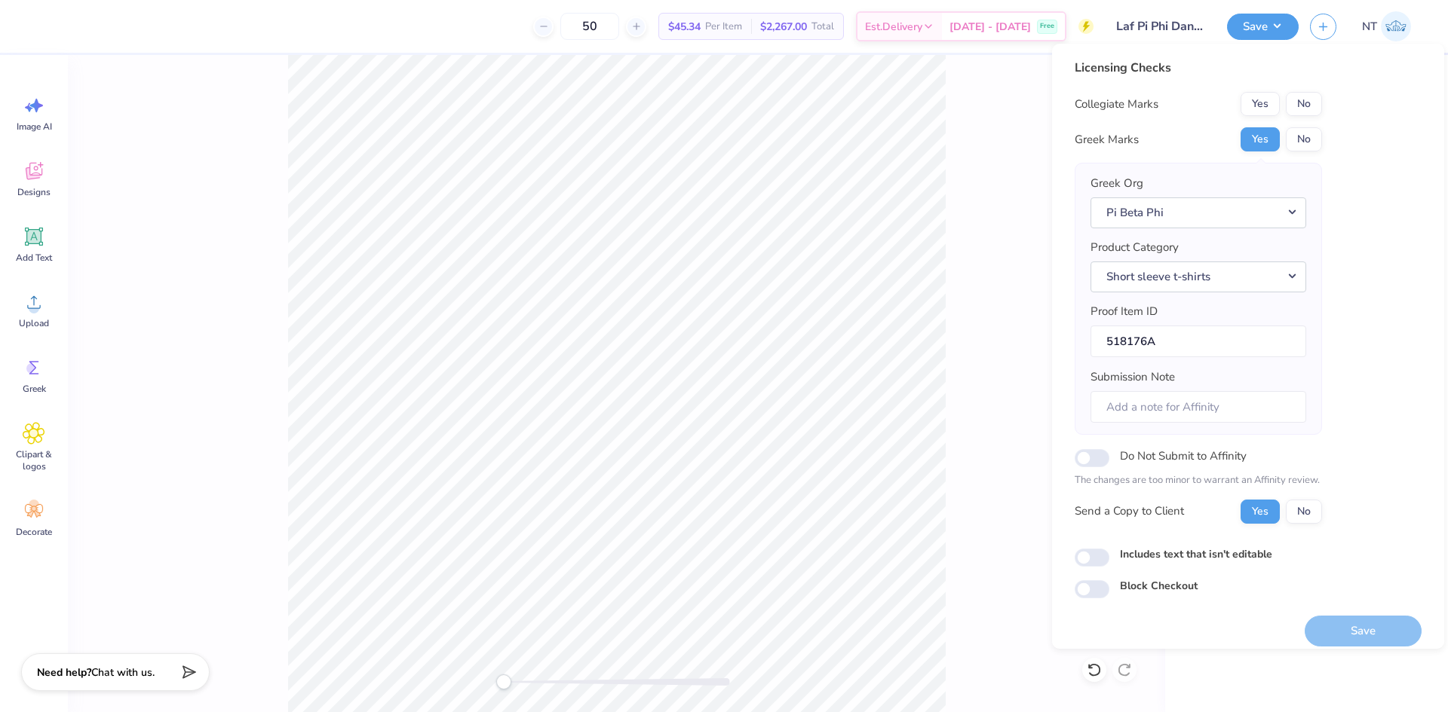
click at [1293, 118] on div "Collegiate Marks Yes No Greek Marks Yes No Greek Org Pi Beta Phi Product Catego…" at bounding box center [1197, 308] width 247 height 432
click at [1301, 107] on button "No" at bounding box center [1303, 104] width 36 height 24
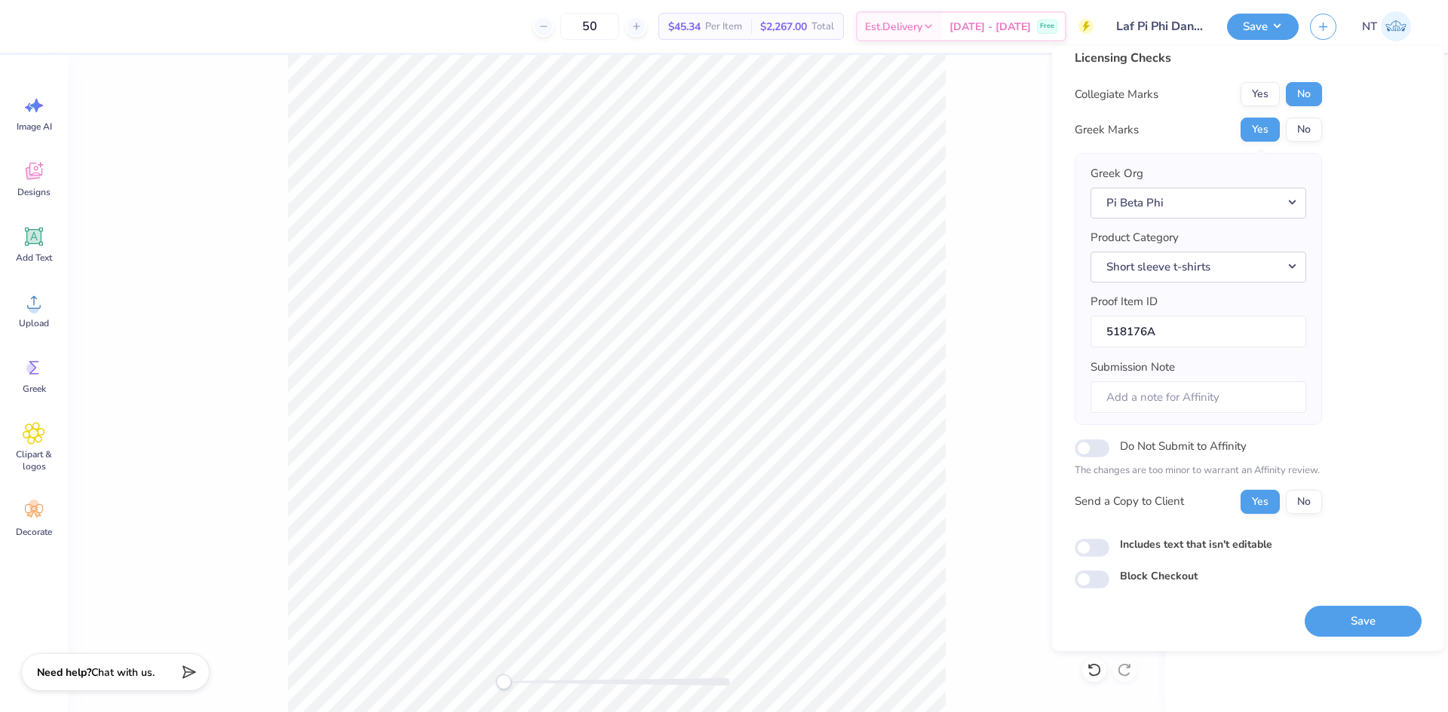
click at [1121, 545] on label "Includes text that isn't editable" at bounding box center [1196, 545] width 152 height 16
click at [1109, 545] on input "Includes text that isn't editable" at bounding box center [1091, 548] width 35 height 18
checkbox input "true"
click at [1355, 630] on button "Save" at bounding box center [1362, 621] width 117 height 31
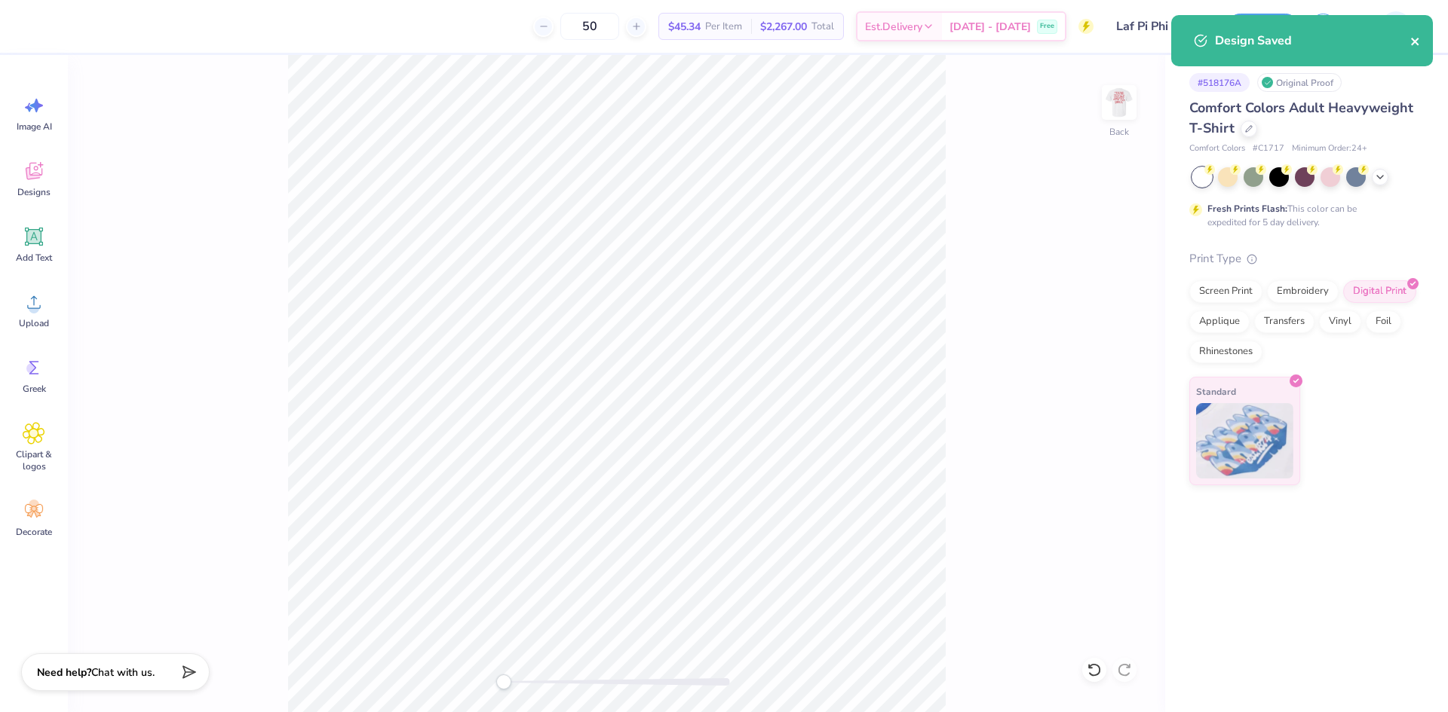
click at [1420, 39] on icon "close" at bounding box center [1415, 41] width 11 height 12
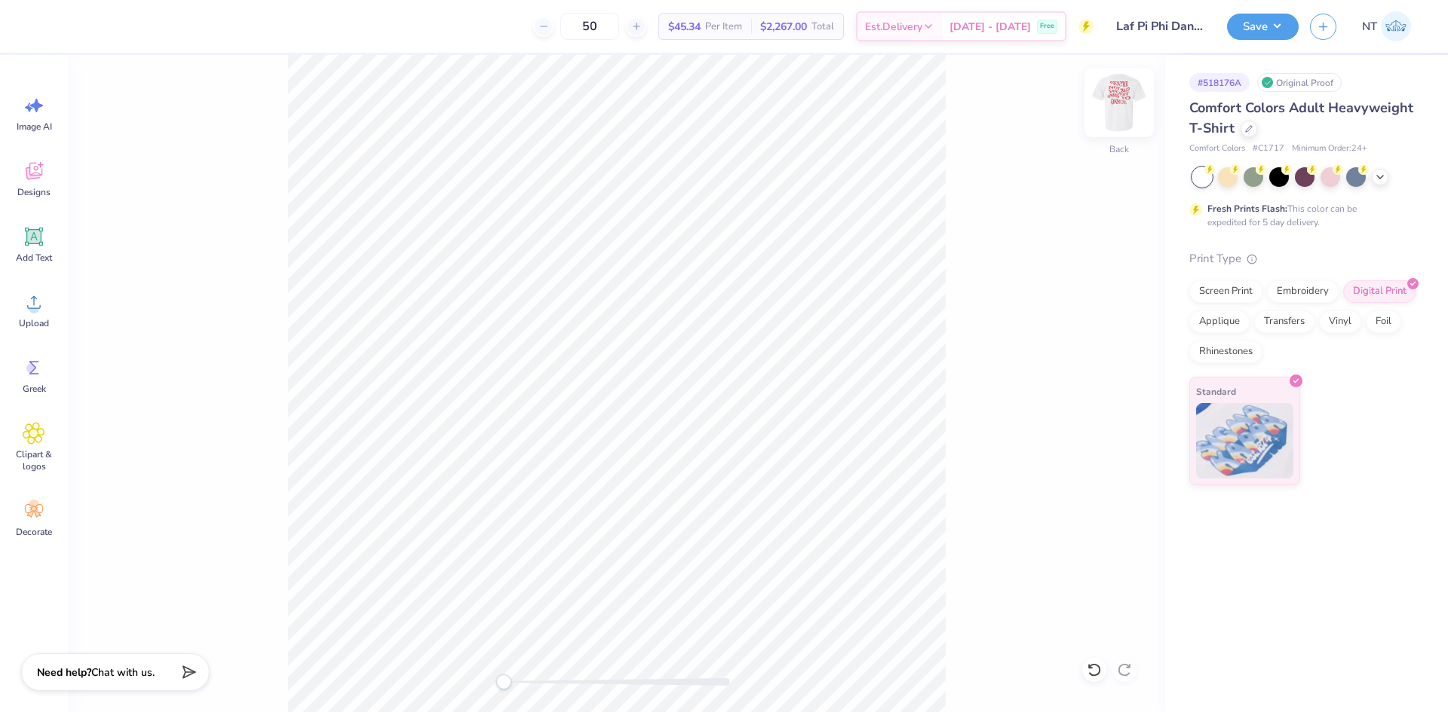
click at [1128, 101] on img at bounding box center [1119, 102] width 60 height 60
click at [1128, 101] on img at bounding box center [1119, 102] width 30 height 30
click at [1013, 207] on div "Back" at bounding box center [616, 383] width 1097 height 657
click at [955, 257] on div "Back" at bounding box center [616, 383] width 1097 height 657
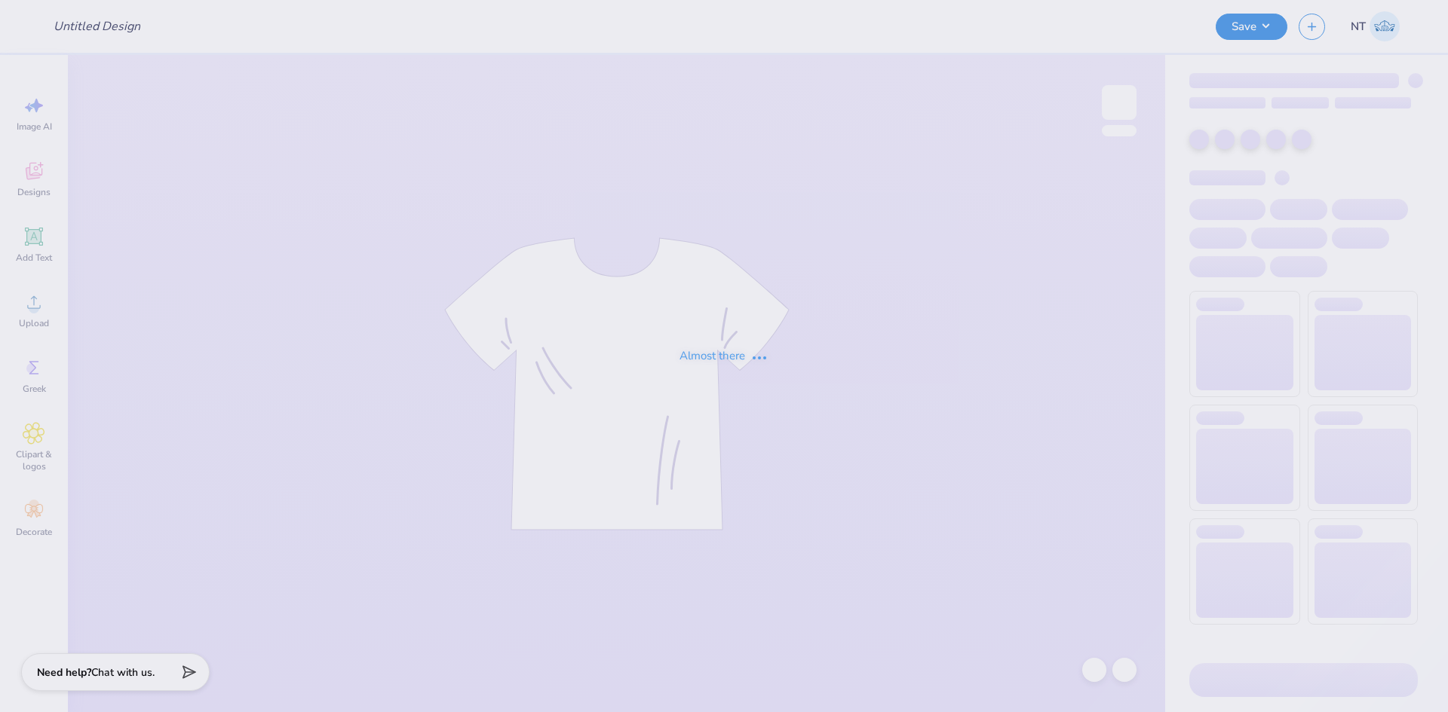
type input "Laf Pi Phi Dance Philo"
